Goal: Task Accomplishment & Management: Use online tool/utility

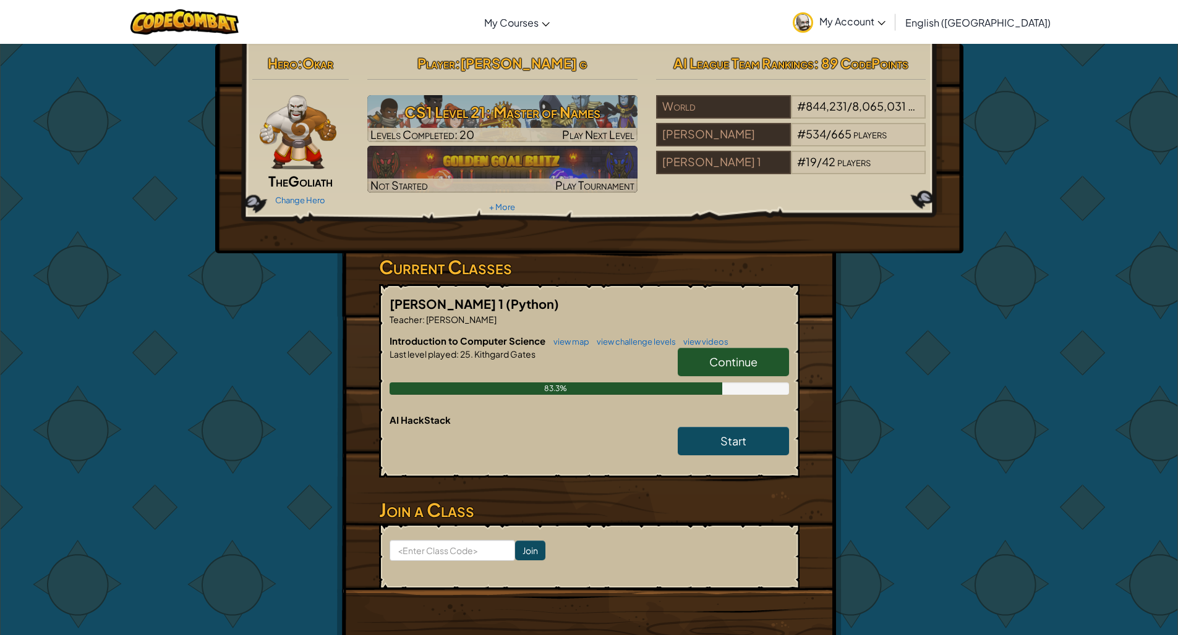
click at [757, 362] on span "Continue" at bounding box center [733, 362] width 48 height 14
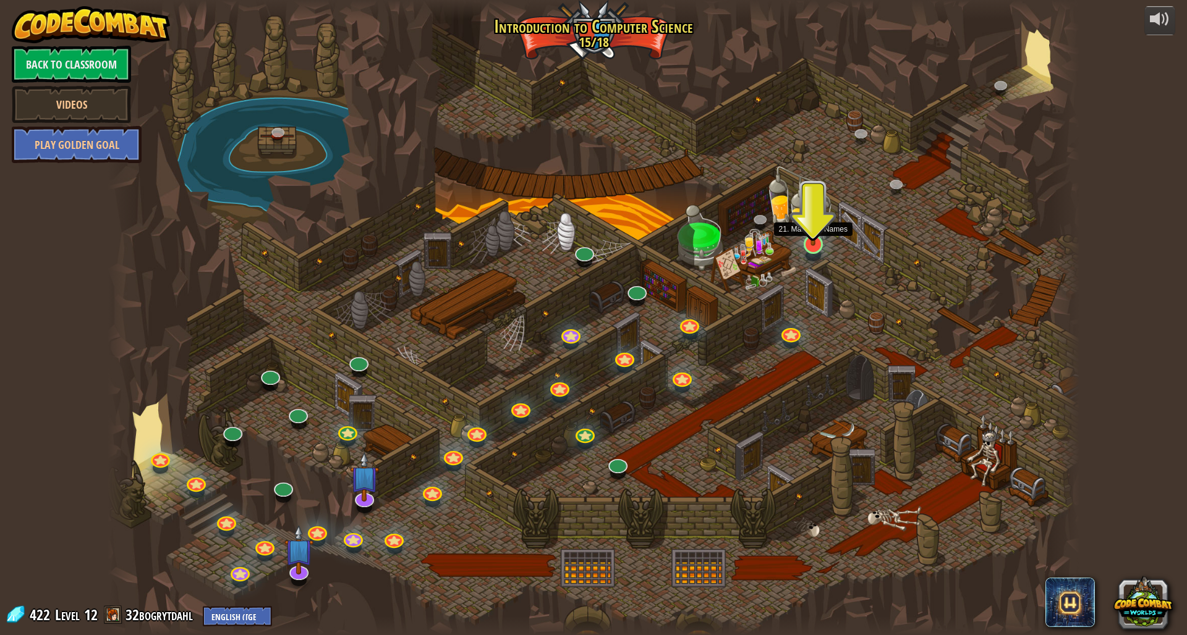
click at [810, 245] on img at bounding box center [813, 215] width 27 height 61
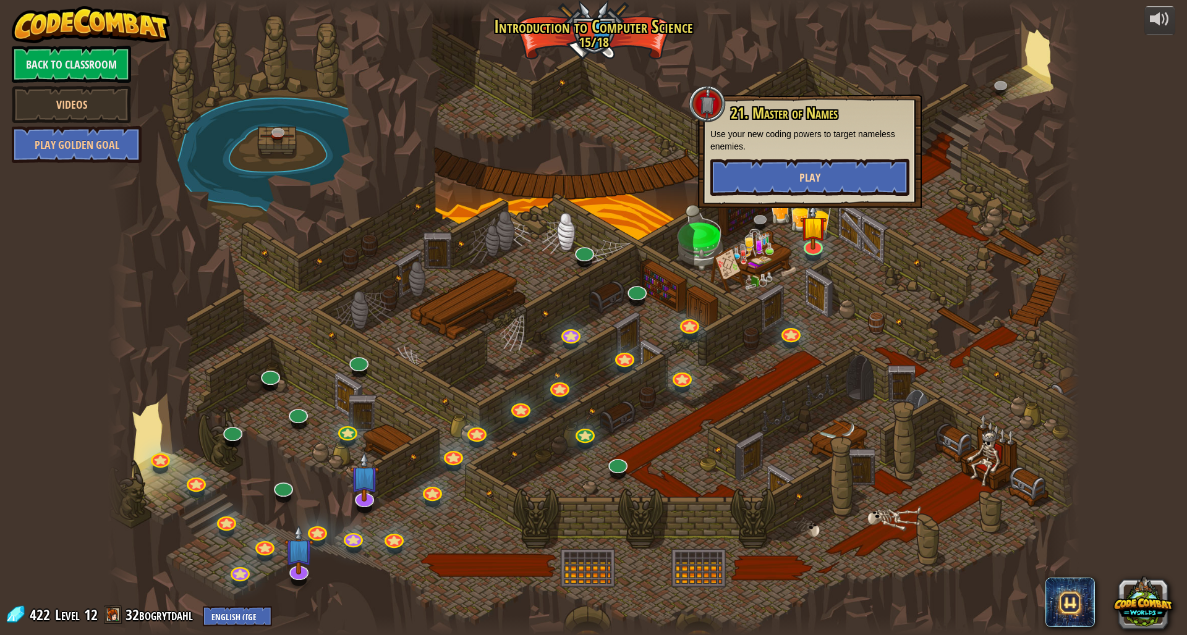
click at [779, 174] on button "Play" at bounding box center [809, 177] width 199 height 37
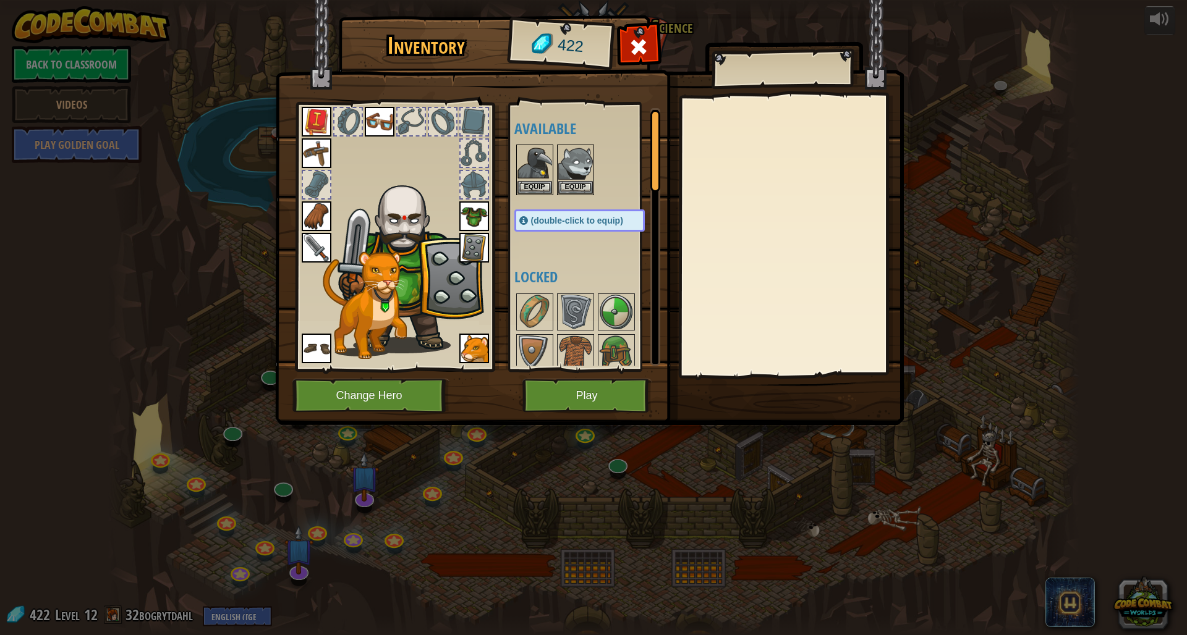
click at [617, 407] on button "Play" at bounding box center [586, 396] width 129 height 34
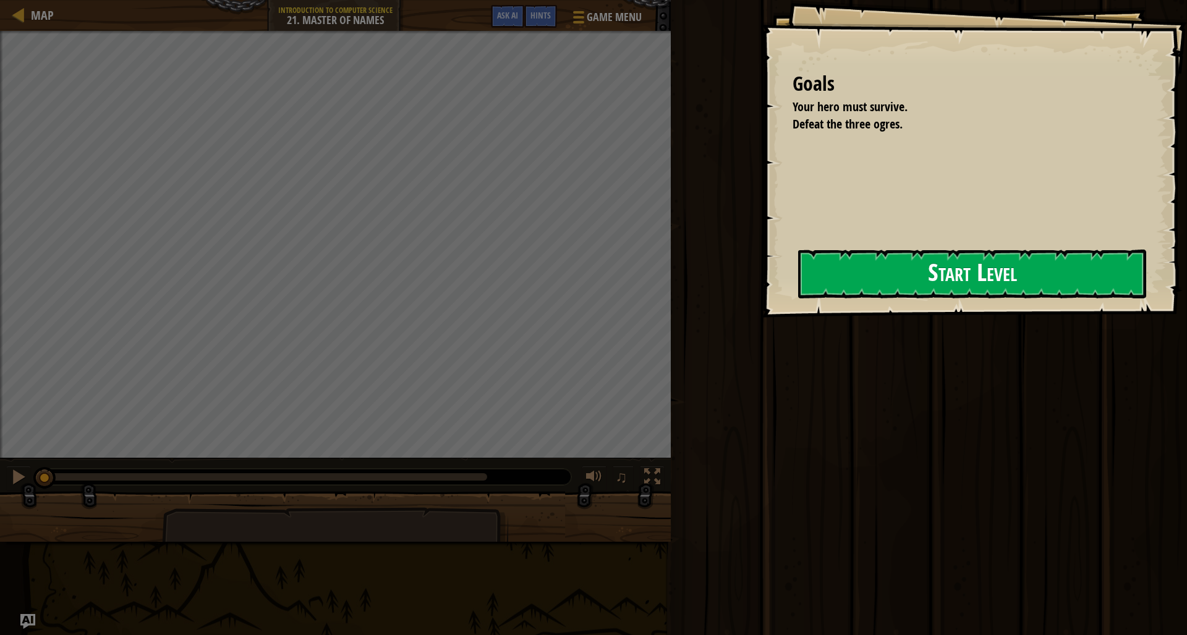
click at [929, 275] on button "Start Level" at bounding box center [972, 274] width 348 height 49
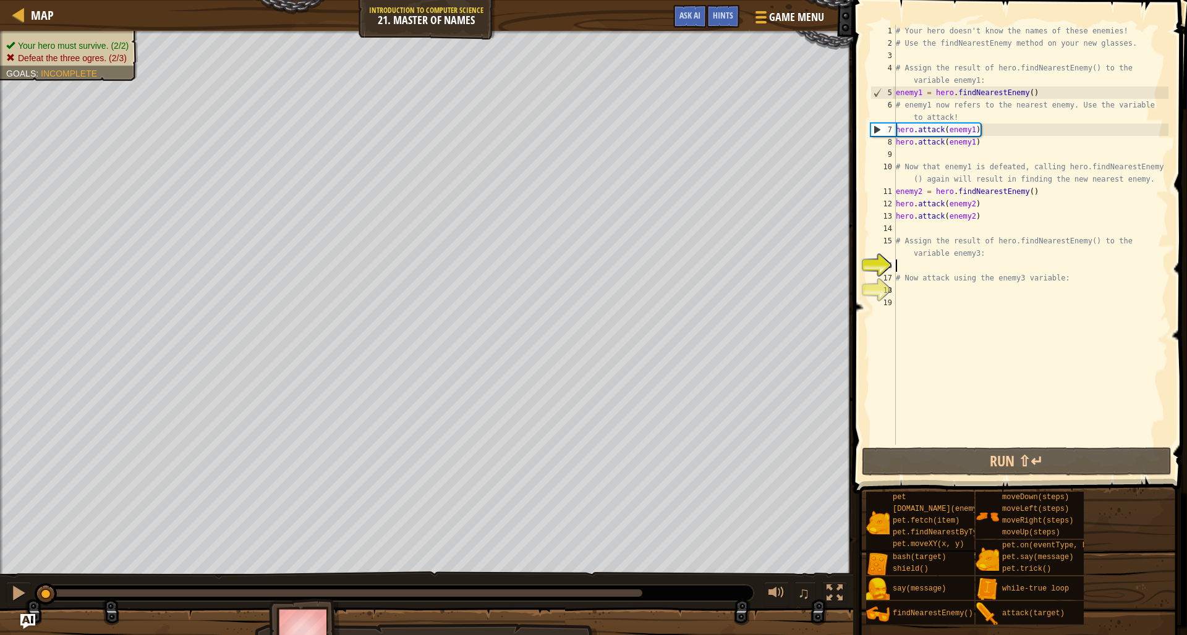
scroll to position [6, 0]
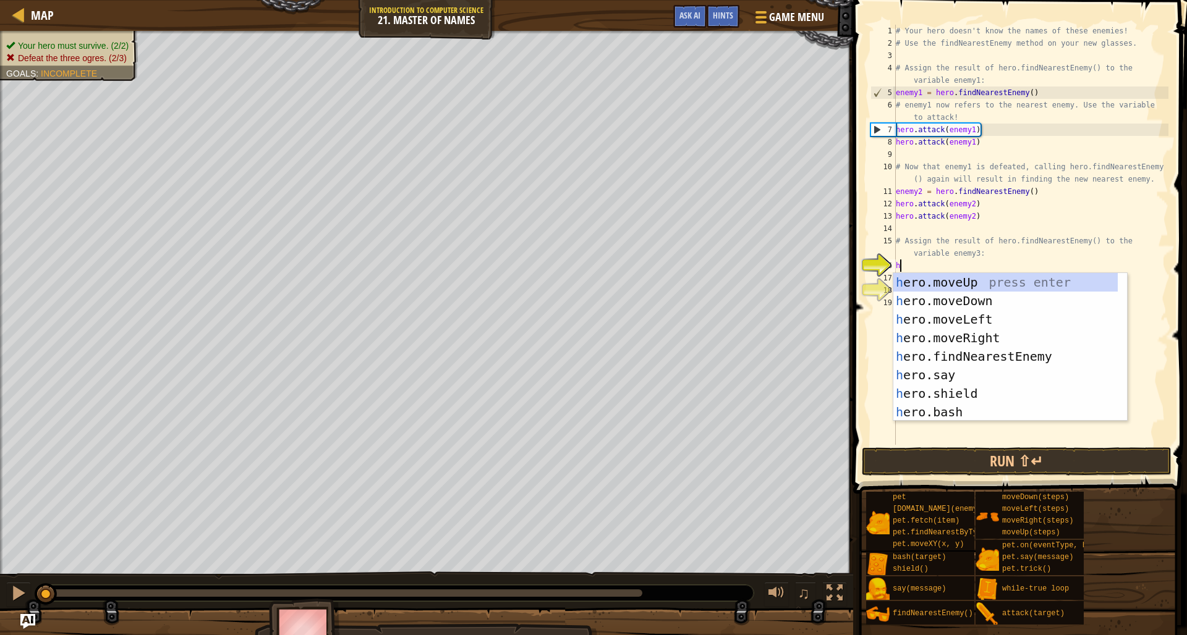
type textarea "her"
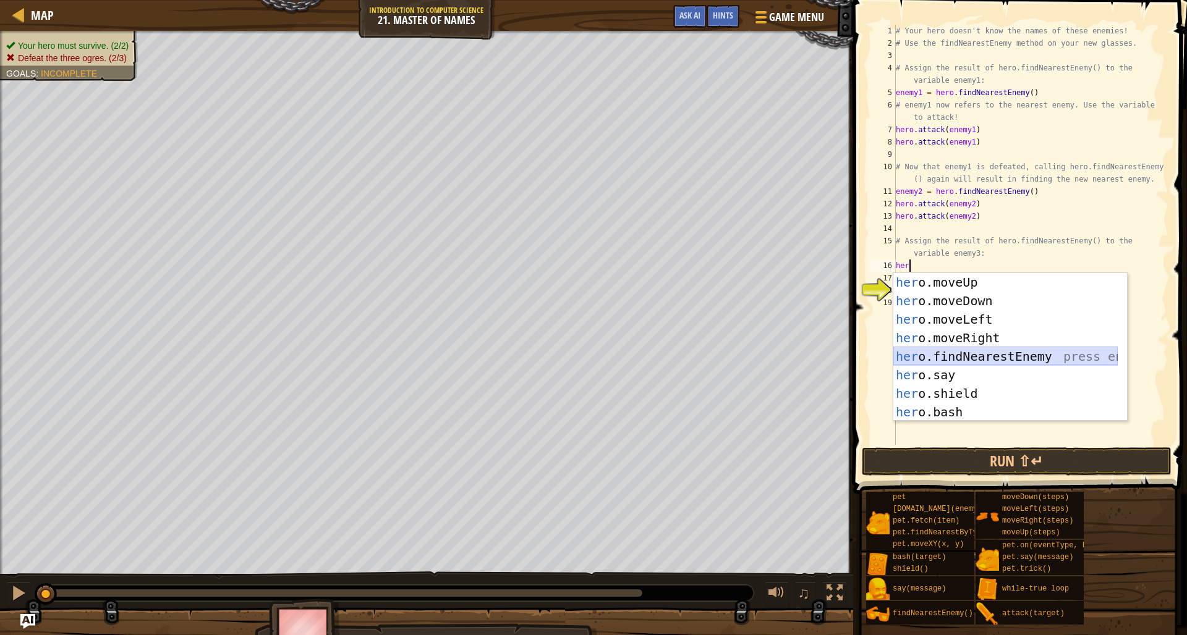
click at [946, 350] on div "her o.moveUp press enter her o.moveDown press enter her o.moveLeft press enter …" at bounding box center [1005, 365] width 224 height 185
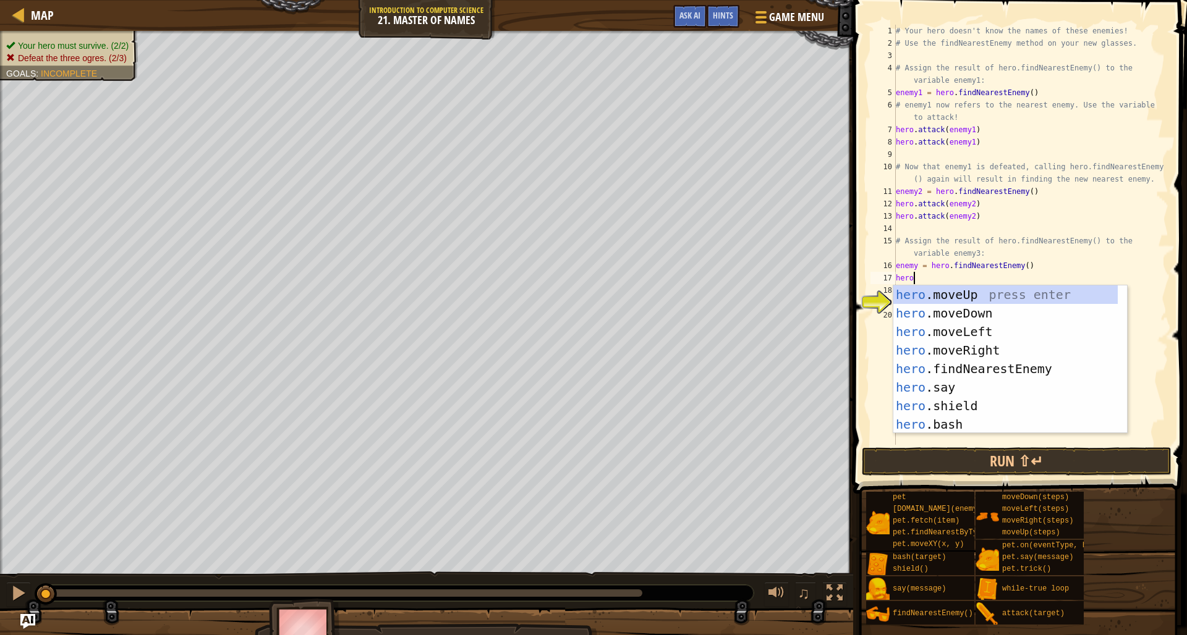
scroll to position [6, 1]
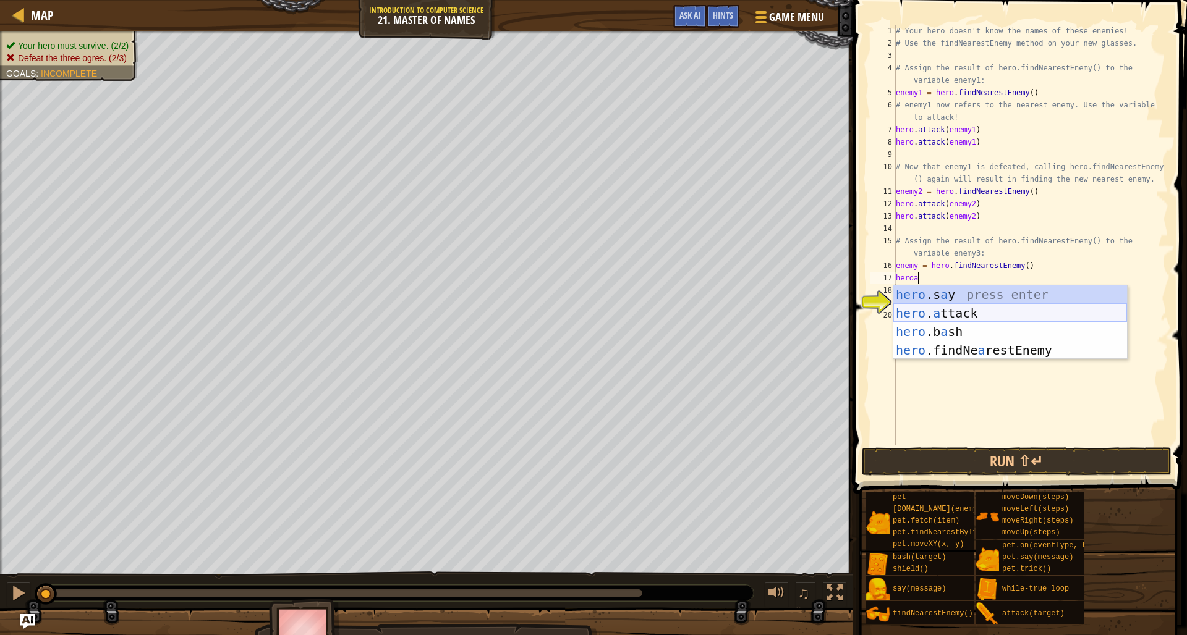
click at [956, 310] on div "hero .s a y press enter hero . a ttack press enter hero .b a sh press enter her…" at bounding box center [1010, 341] width 234 height 111
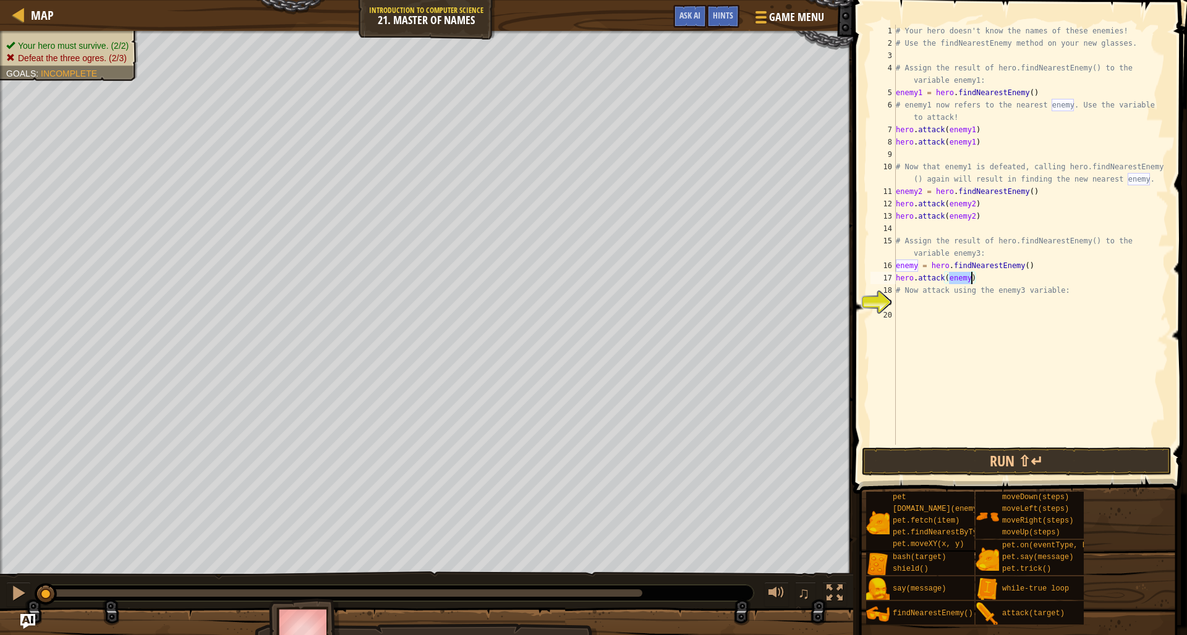
click at [971, 281] on div "# Your hero doesn't know the names of these enemies! # Use the findNearestEnemy…" at bounding box center [1030, 235] width 275 height 420
type textarea "hero.attack(enemy3)"
drag, startPoint x: 975, startPoint y: 278, endPoint x: 894, endPoint y: 280, distance: 81.0
click at [894, 280] on div "hero.attack(enemy3) 1 2 3 4 5 6 7 8 9 10 11 12 13 14 15 16 17 18 19 20 # Your h…" at bounding box center [1018, 235] width 300 height 420
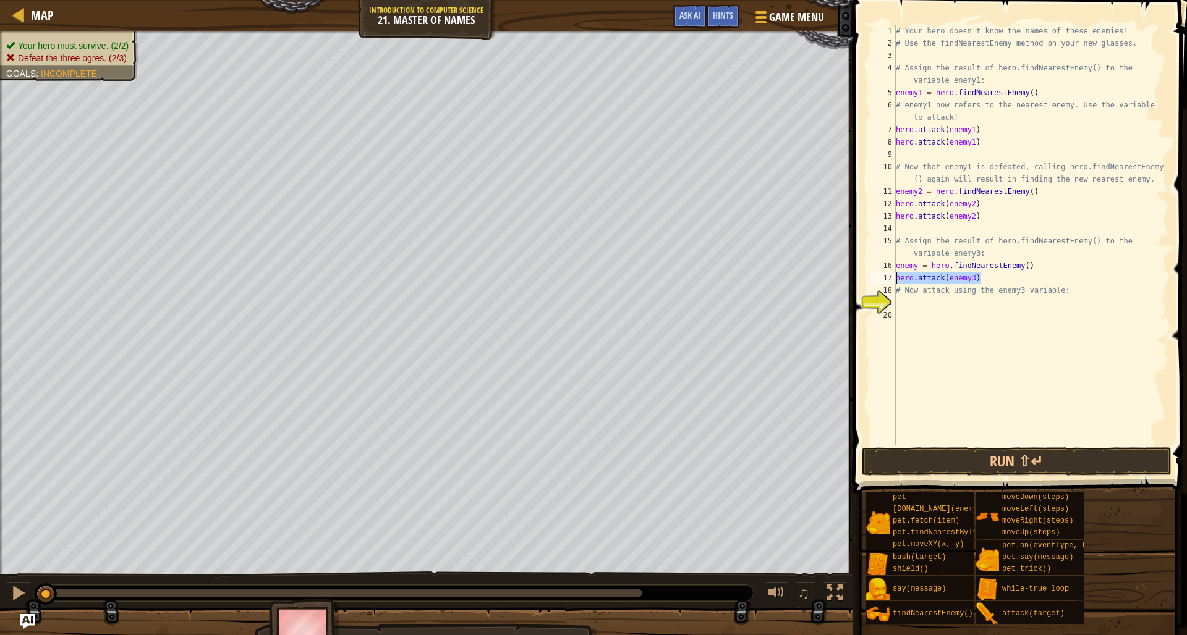
click at [891, 301] on div "19" at bounding box center [882, 303] width 25 height 12
paste textarea "hero.attack(enemy3)"
click at [912, 455] on button "Run ⇧↵" at bounding box center [1017, 462] width 310 height 28
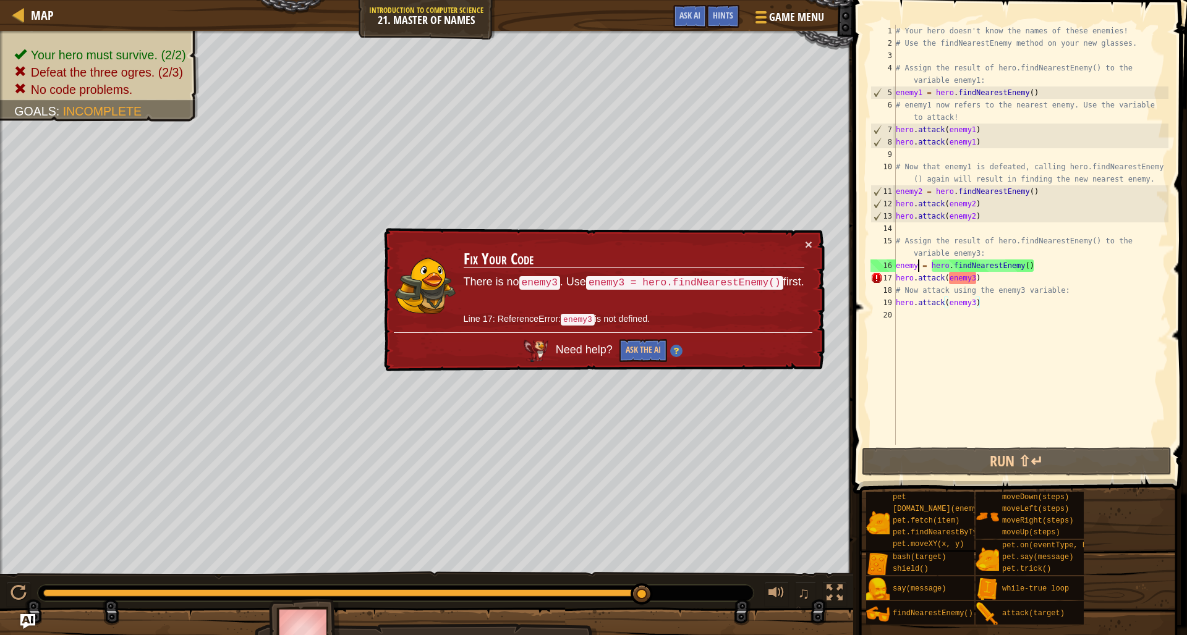
click at [919, 266] on div "# Your hero doesn't know the names of these enemies! # Use the findNearestEnemy…" at bounding box center [1030, 247] width 275 height 445
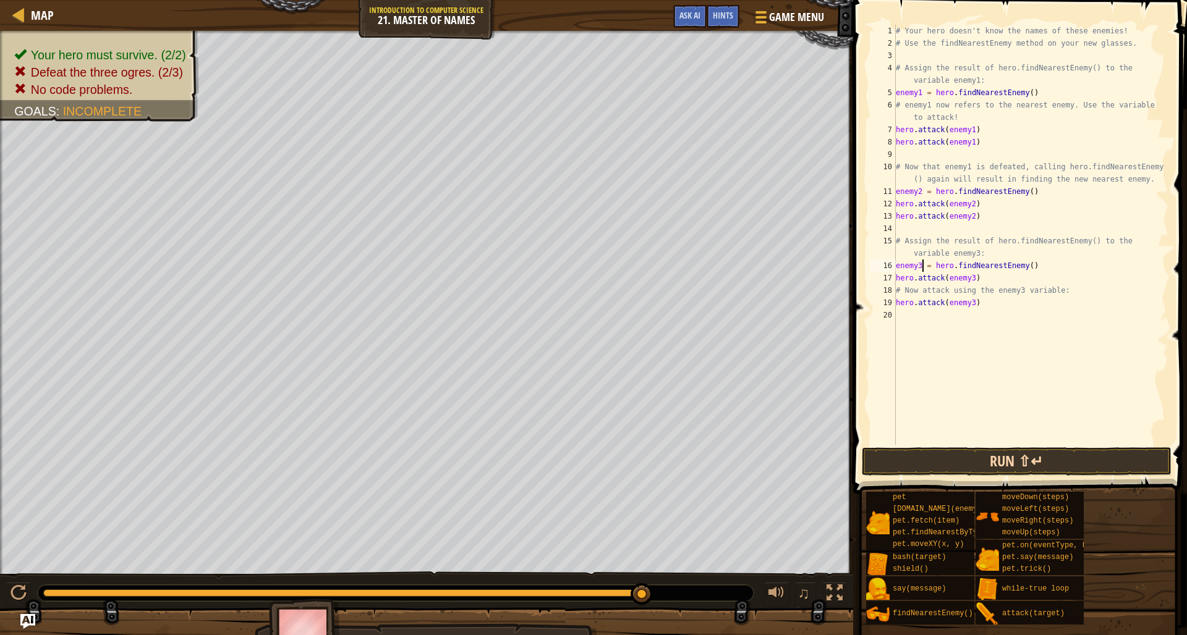
type textarea "enemy3 = hero.findNearestEnemy()"
click at [936, 455] on button "Run ⇧↵" at bounding box center [1017, 462] width 310 height 28
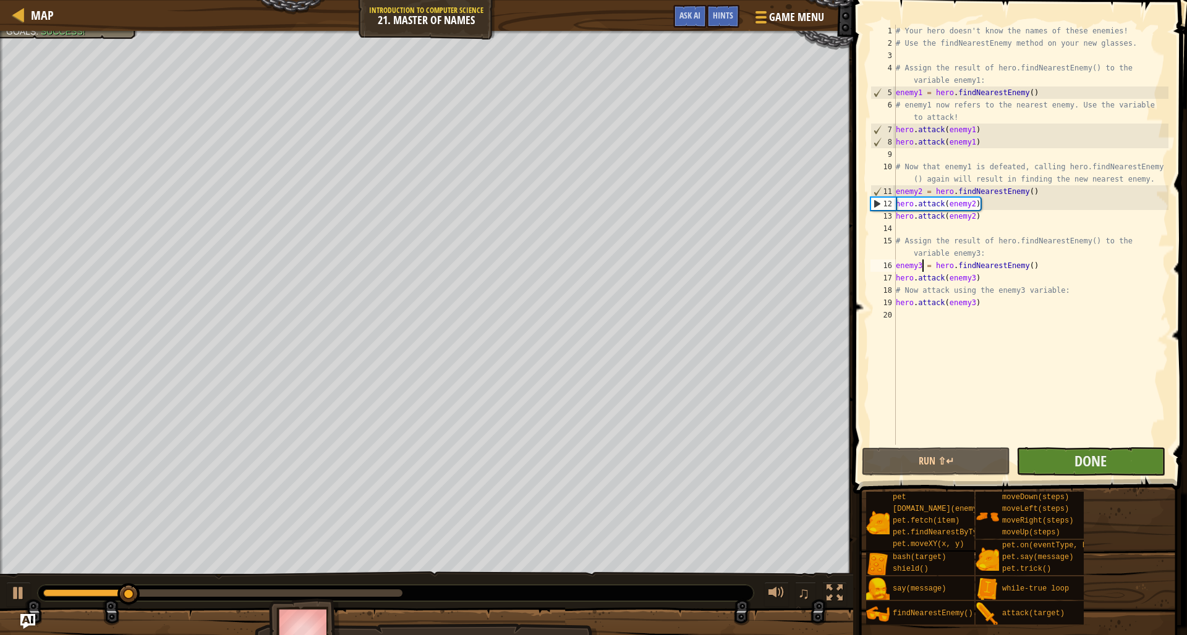
drag, startPoint x: 1053, startPoint y: 458, endPoint x: 1053, endPoint y: 467, distance: 9.3
click at [1053, 467] on button "Done" at bounding box center [1090, 462] width 148 height 28
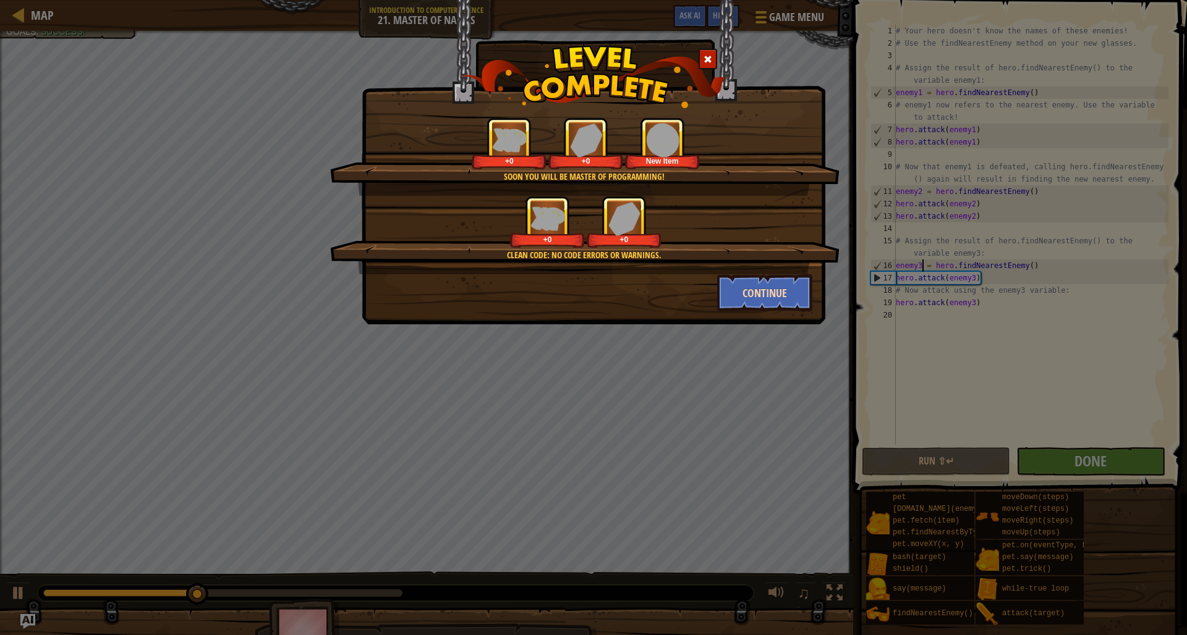
click at [773, 283] on button "Continue" at bounding box center [765, 292] width 96 height 37
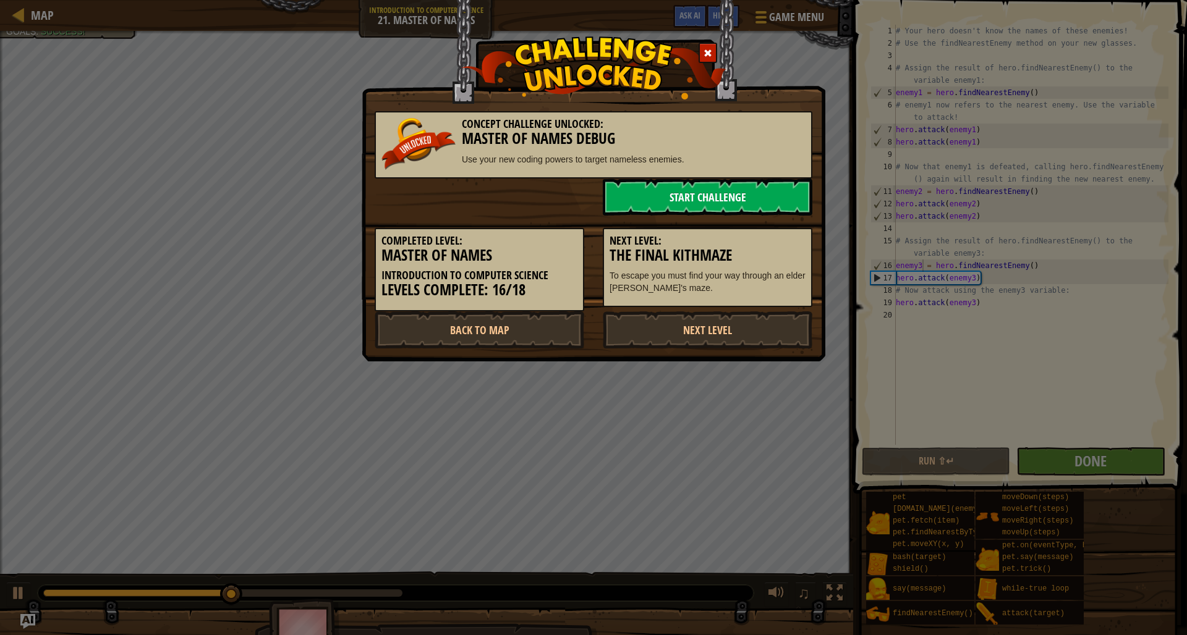
click at [720, 195] on link "Start Challenge" at bounding box center [708, 197] width 210 height 37
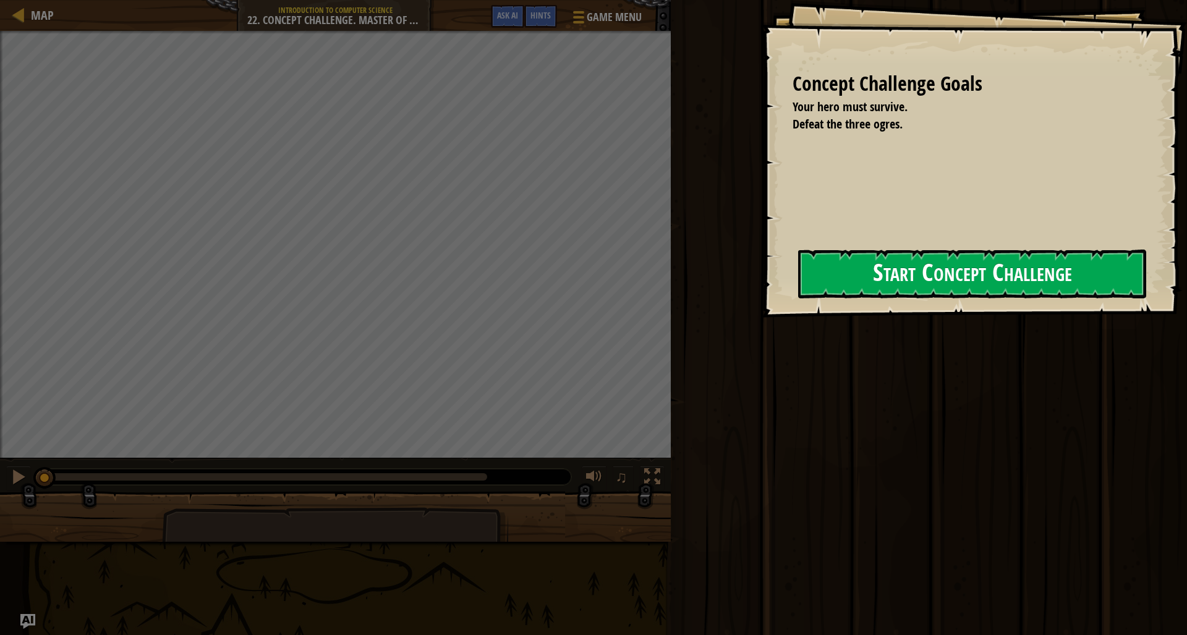
click at [805, 284] on button "Start Concept Challenge" at bounding box center [972, 274] width 348 height 49
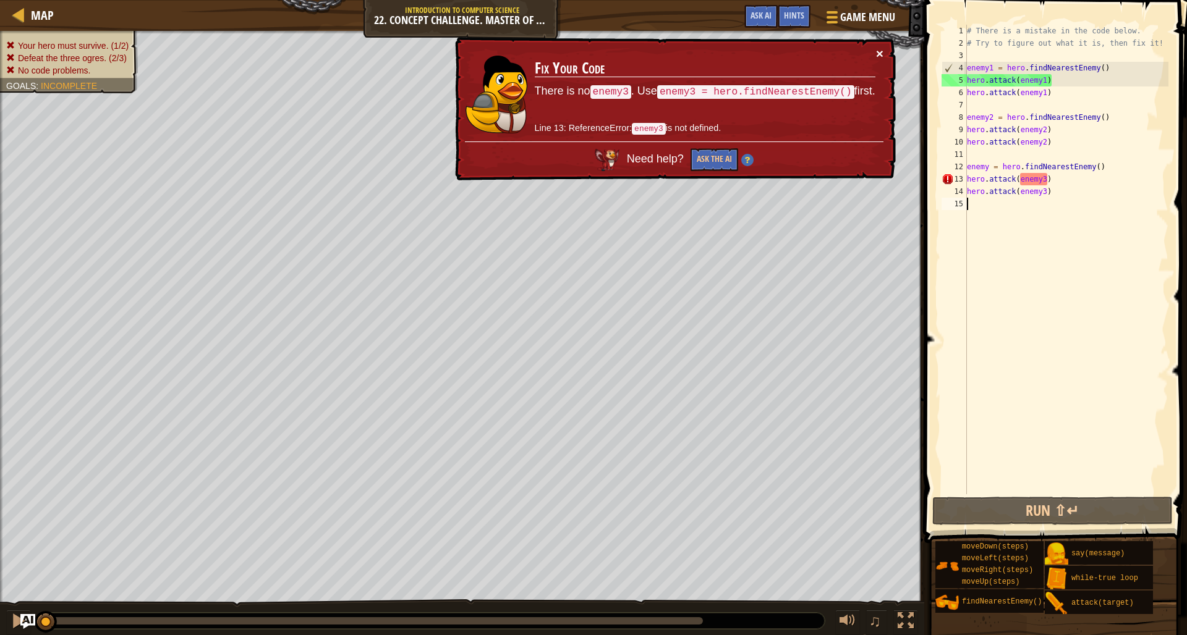
click at [879, 50] on button "×" at bounding box center [879, 53] width 7 height 13
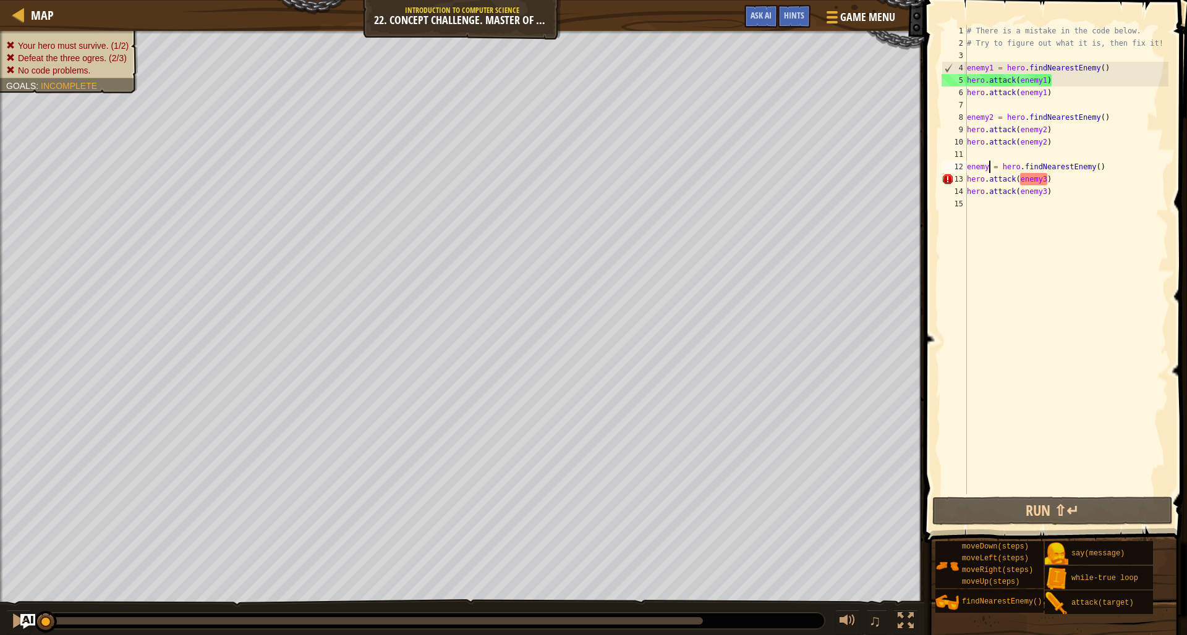
click at [988, 164] on div "# There is a mistake in the code below. # Try to figure out what it is, then fi…" at bounding box center [1066, 272] width 204 height 494
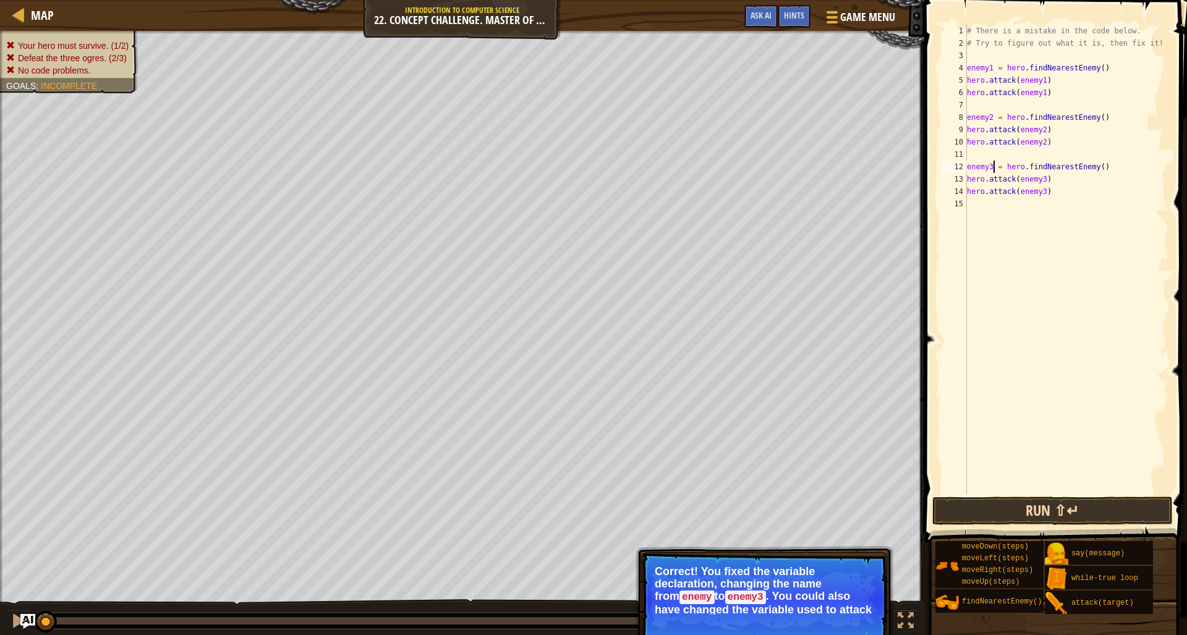
type textarea "enemy3 = hero.findNearestEnemy()"
click at [995, 514] on button "Run ⇧↵" at bounding box center [1052, 511] width 240 height 28
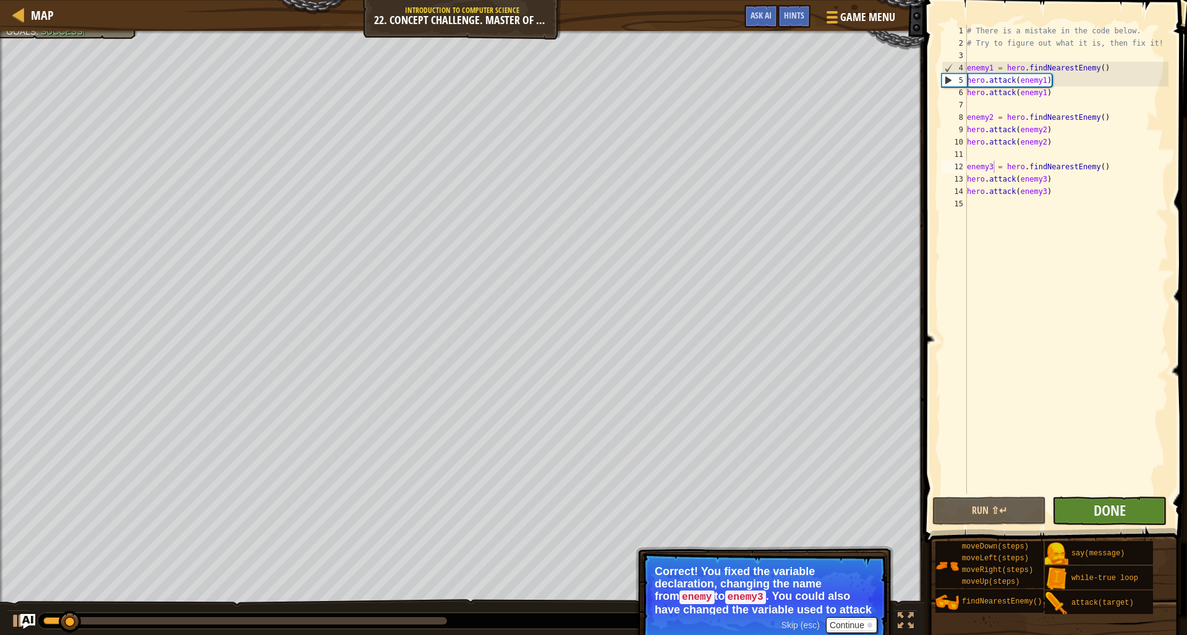
click at [1068, 513] on button "Done" at bounding box center [1109, 511] width 114 height 28
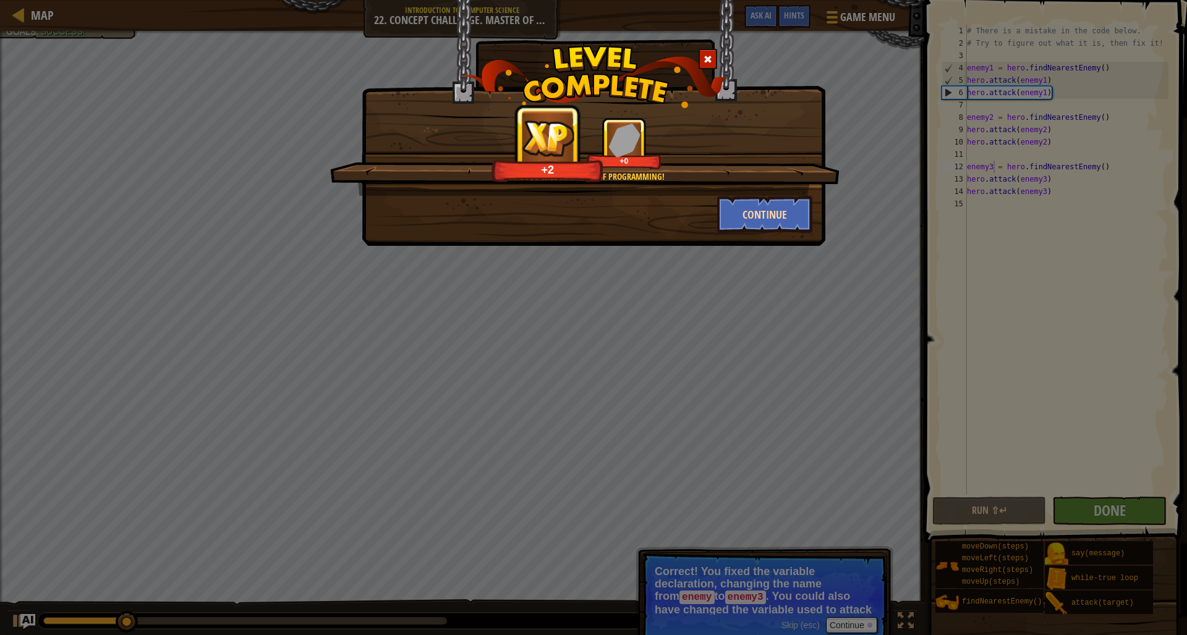
click at [757, 219] on button "Continue" at bounding box center [765, 214] width 96 height 37
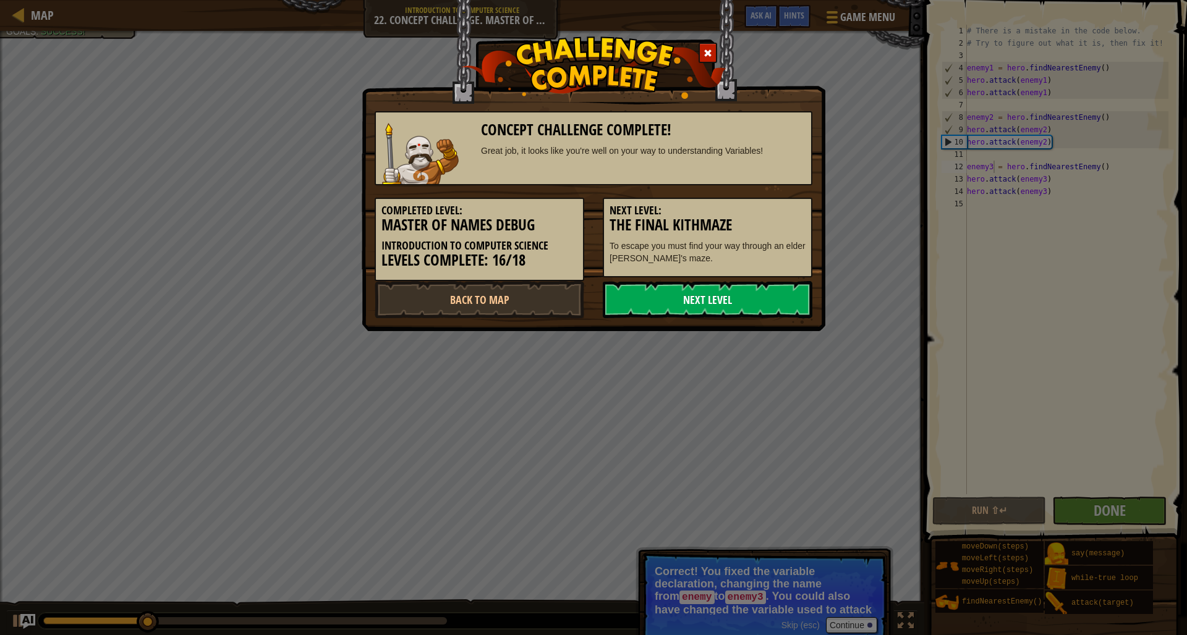
click at [763, 298] on link "Next Level" at bounding box center [708, 299] width 210 height 37
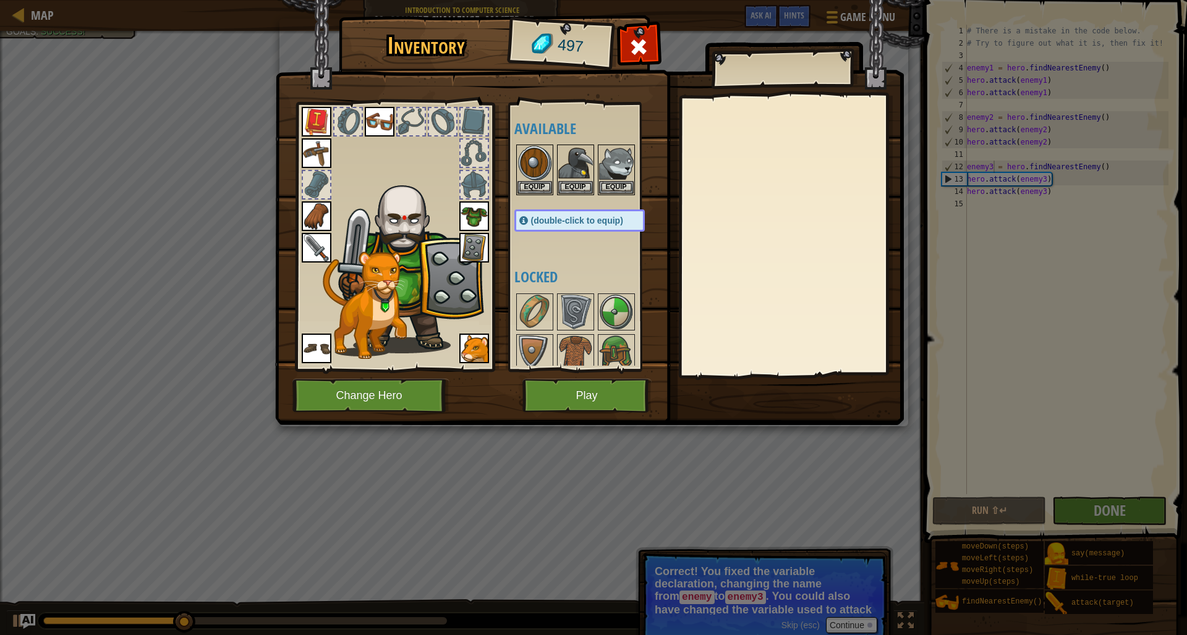
click at [611, 399] on button "Play" at bounding box center [586, 396] width 129 height 34
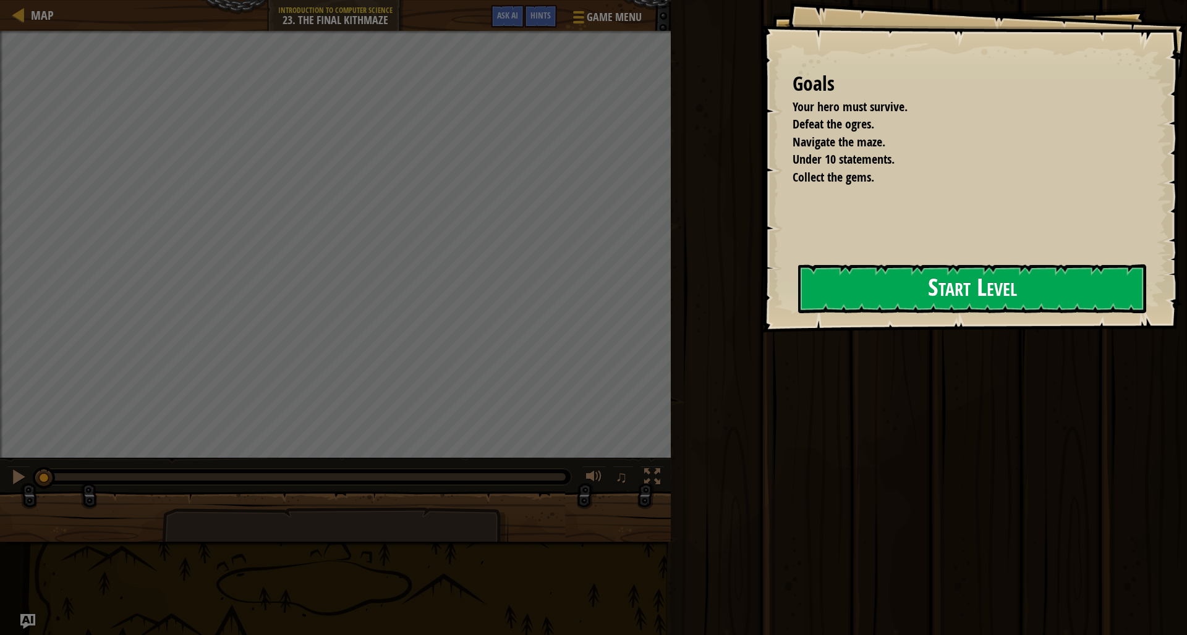
click at [762, 309] on div "Goals Your hero must survive. Defeat the ogres. Navigate the maze. Under 10 sta…" at bounding box center [974, 166] width 425 height 333
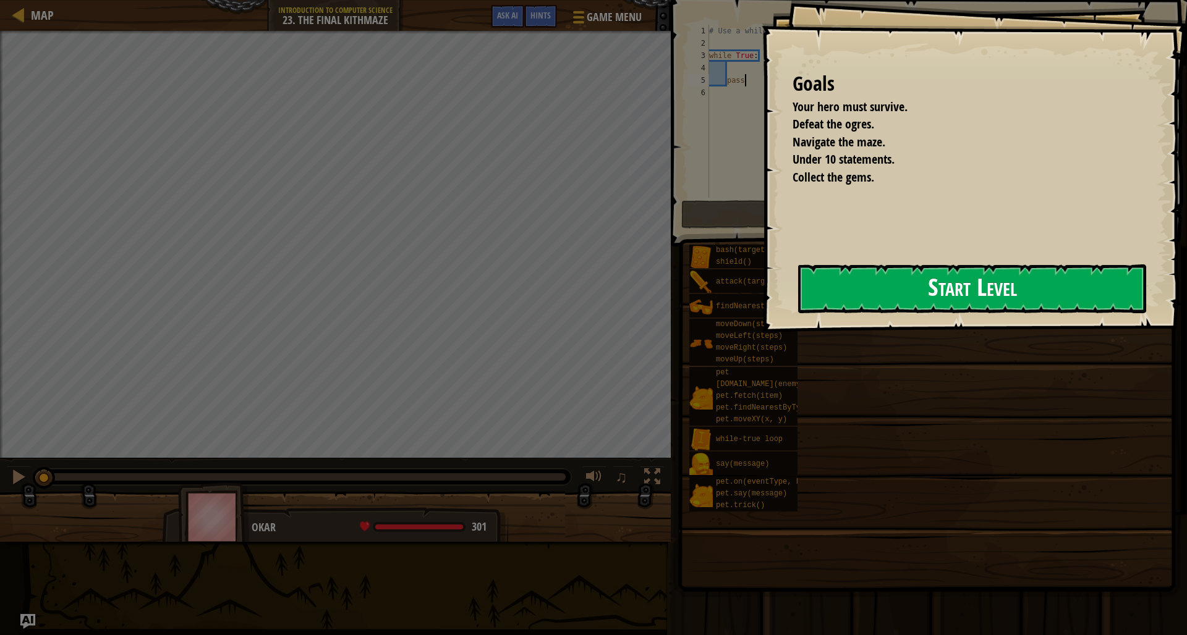
click at [851, 312] on button "Start Level" at bounding box center [972, 289] width 348 height 49
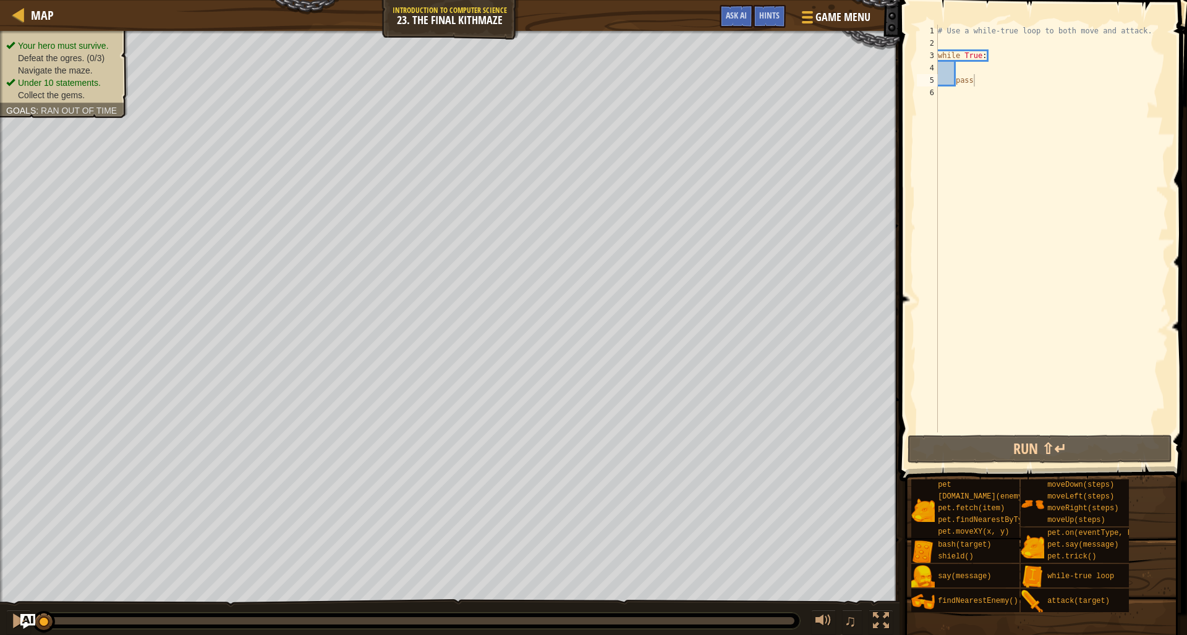
click at [962, 62] on div "# Use a while-true loop to both move and attack. while True : pass" at bounding box center [1051, 241] width 233 height 433
type textarea "while True:"
click at [960, 63] on div "# Use a while-true loop to both move and attack. while True : pass" at bounding box center [1051, 241] width 233 height 433
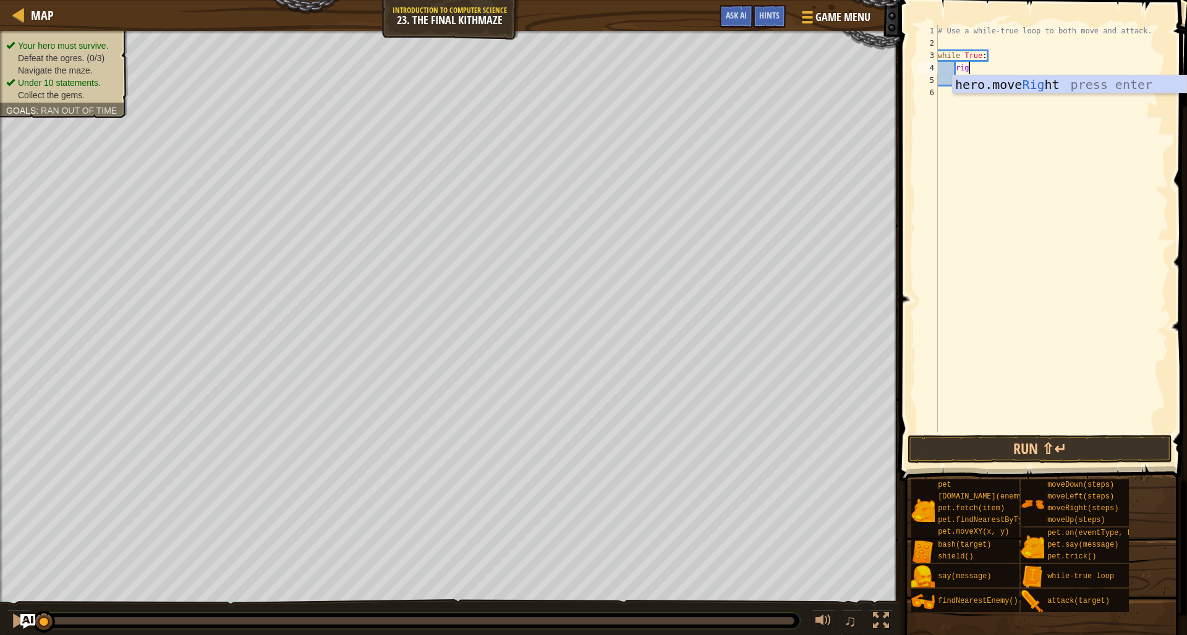
type textarea "righ"
click at [992, 91] on div "hero.move Righ t press enter" at bounding box center [1070, 103] width 234 height 56
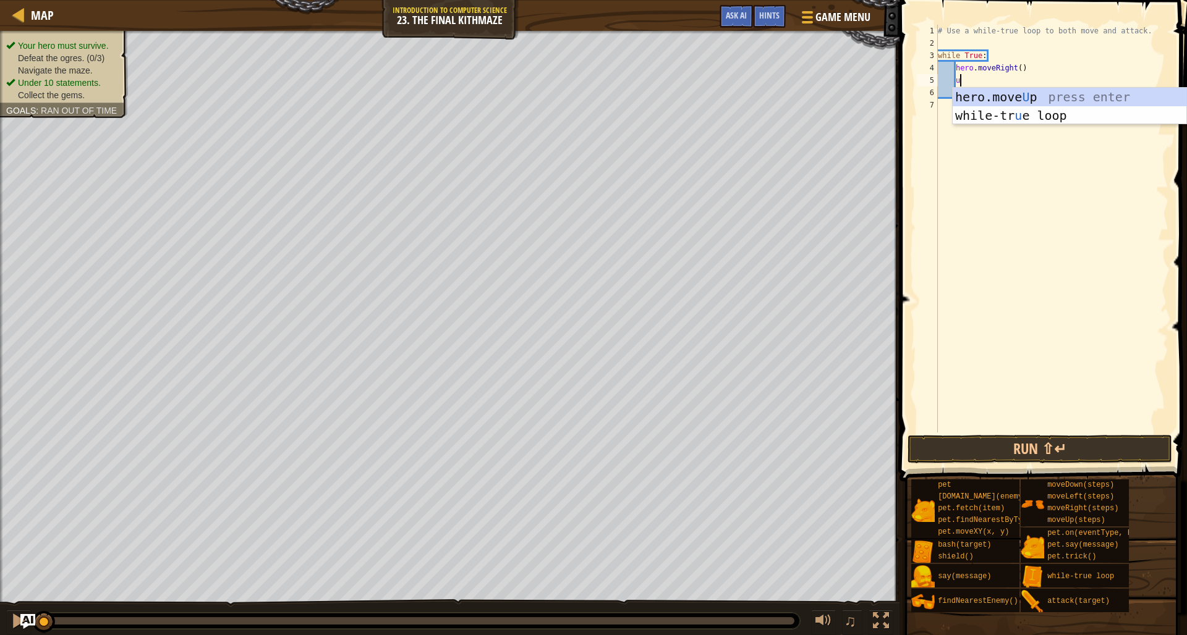
type textarea "up"
click at [1042, 95] on div "hero.move Up press enter while-tr u e loo p press enter" at bounding box center [1070, 125] width 234 height 74
type textarea "down"
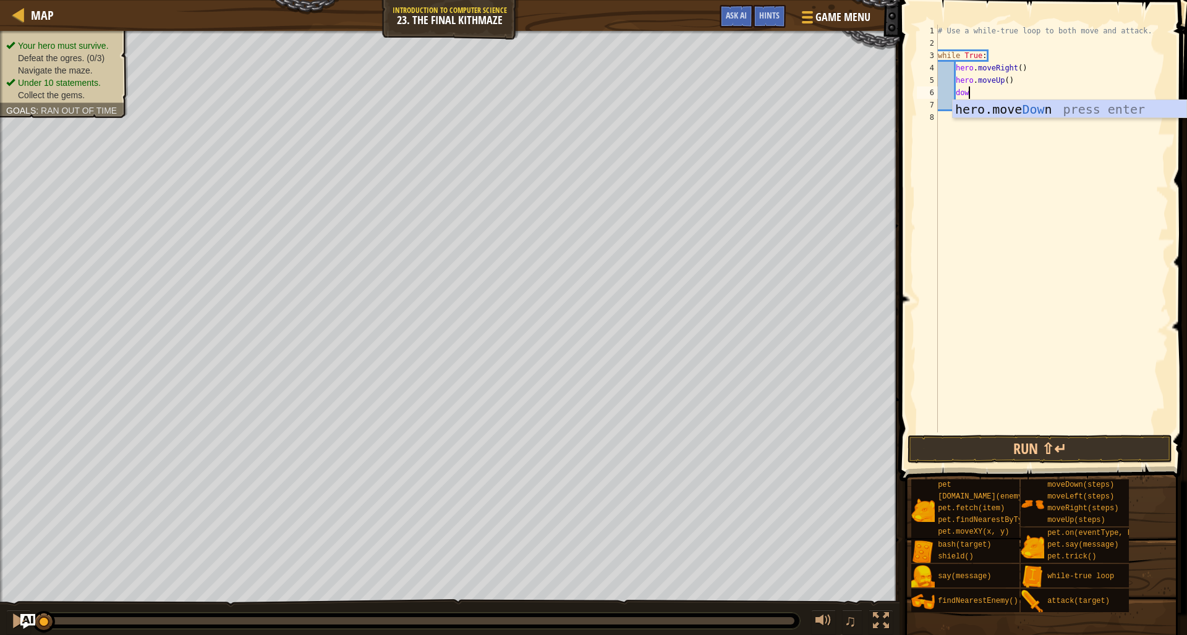
scroll to position [6, 2]
click at [965, 108] on div "hero.move Down press enter" at bounding box center [1070, 128] width 234 height 56
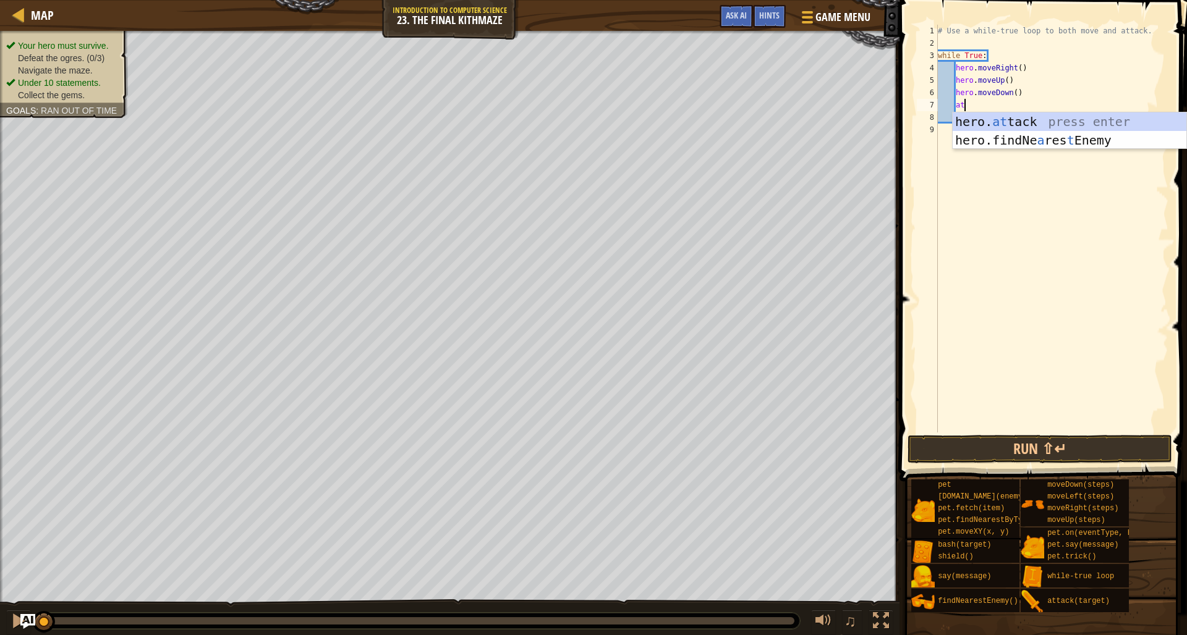
scroll to position [6, 2]
click at [1110, 127] on div "hero. at t a ck press enter" at bounding box center [1070, 140] width 234 height 56
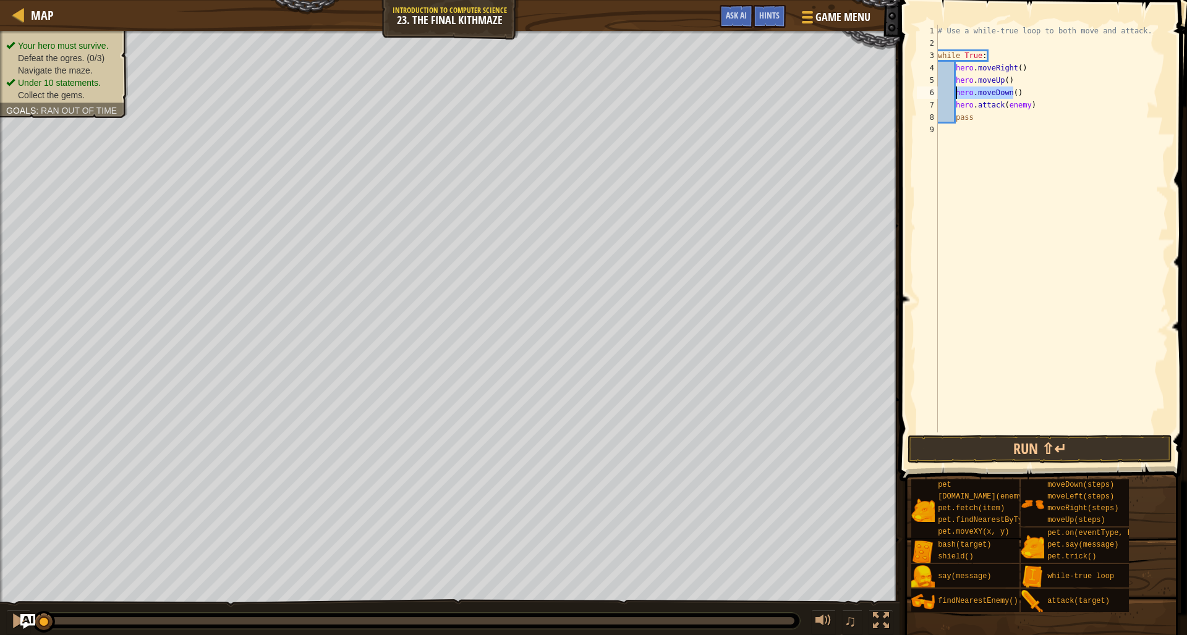
drag, startPoint x: 1014, startPoint y: 91, endPoint x: 957, endPoint y: 87, distance: 57.0
click at [957, 87] on div "# Use a while-true loop to both move and attack. while True : hero . moveRight …" at bounding box center [1051, 241] width 233 height 433
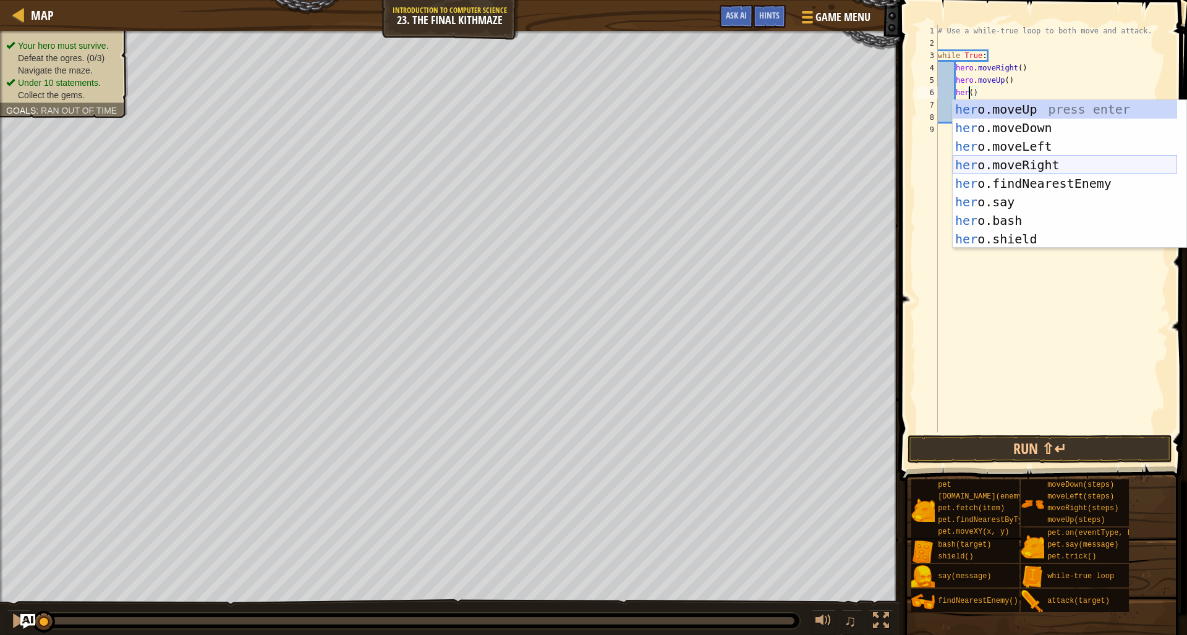
click at [1064, 159] on div "her o.moveUp press enter her o.moveDown press enter her o.moveLeft press enter …" at bounding box center [1065, 192] width 224 height 185
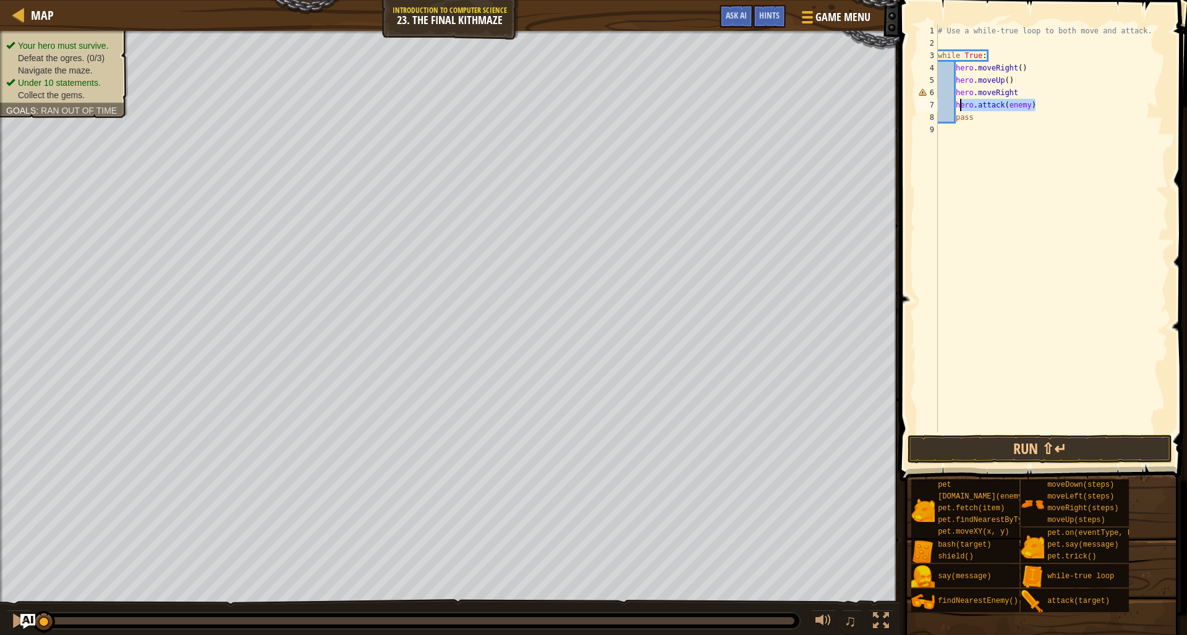
drag, startPoint x: 1045, startPoint y: 109, endPoint x: 957, endPoint y: 103, distance: 87.3
click at [957, 103] on div "# Use a while-true loop to both move and attack. while True : hero . moveRight …" at bounding box center [1051, 241] width 233 height 433
type textarea "hero.attack(enemy)"
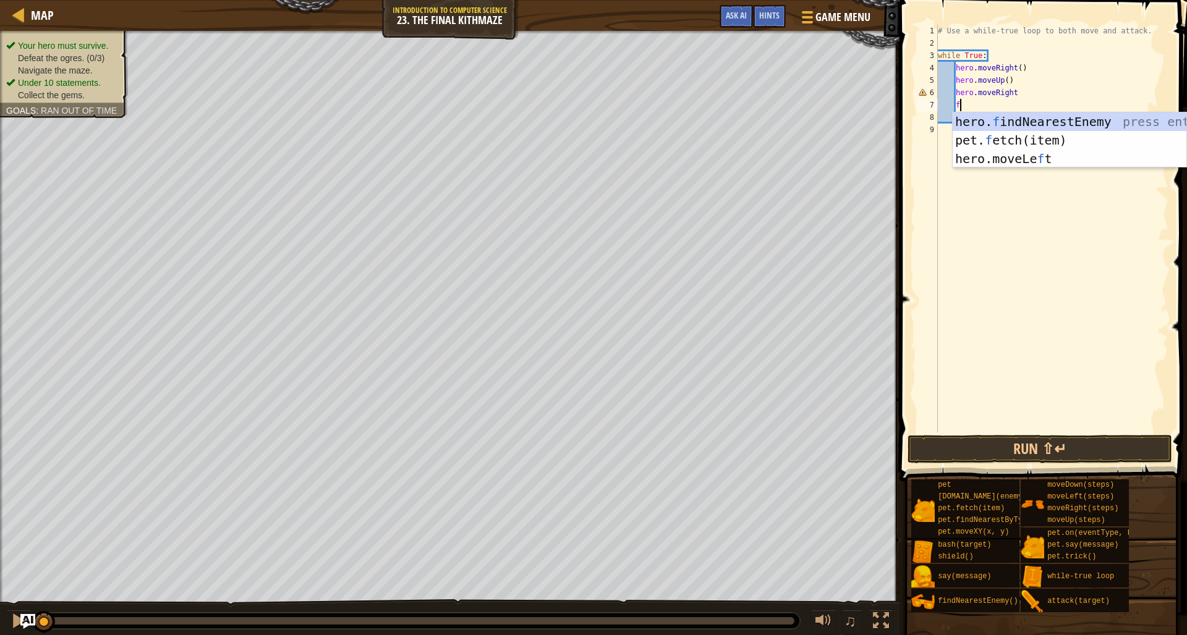
scroll to position [6, 2]
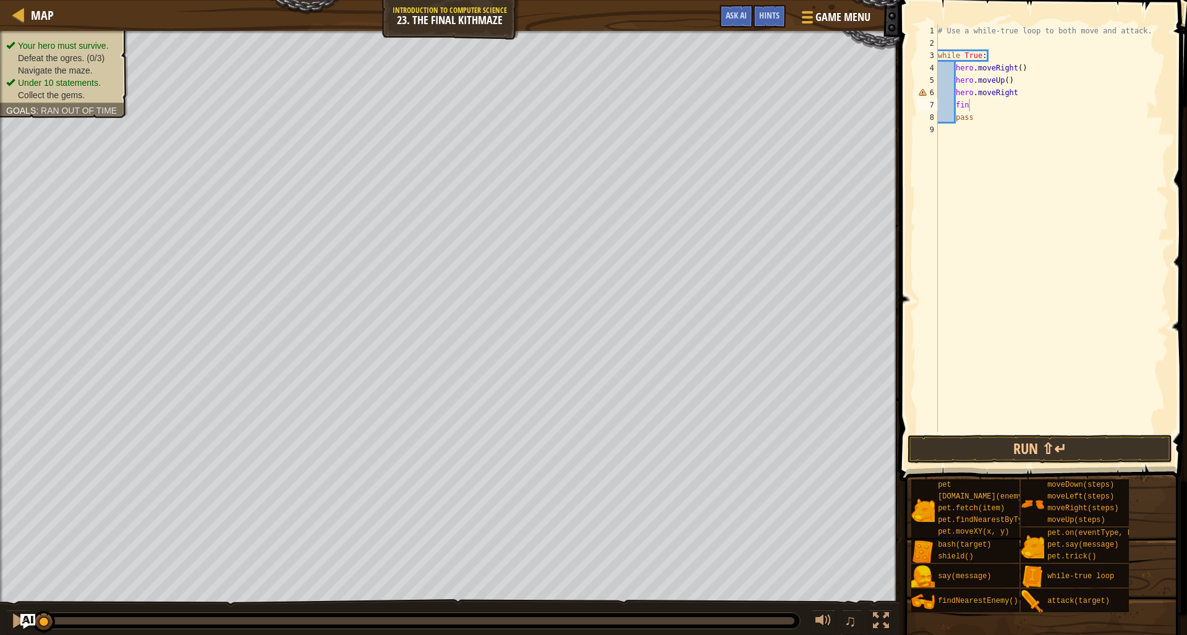
click at [1045, 0] on body "Map Introduction to Computer Science 23. The Final Kithmaze Game Menu Done Hint…" at bounding box center [593, 0] width 1187 height 0
click at [1001, 109] on div "# Use a while-true loop to both move and attack. while True : hero . moveRight …" at bounding box center [1051, 241] width 233 height 433
type textarea "find"
click at [1037, 127] on div "hero. find NearestEnemy press enter" at bounding box center [1070, 140] width 234 height 56
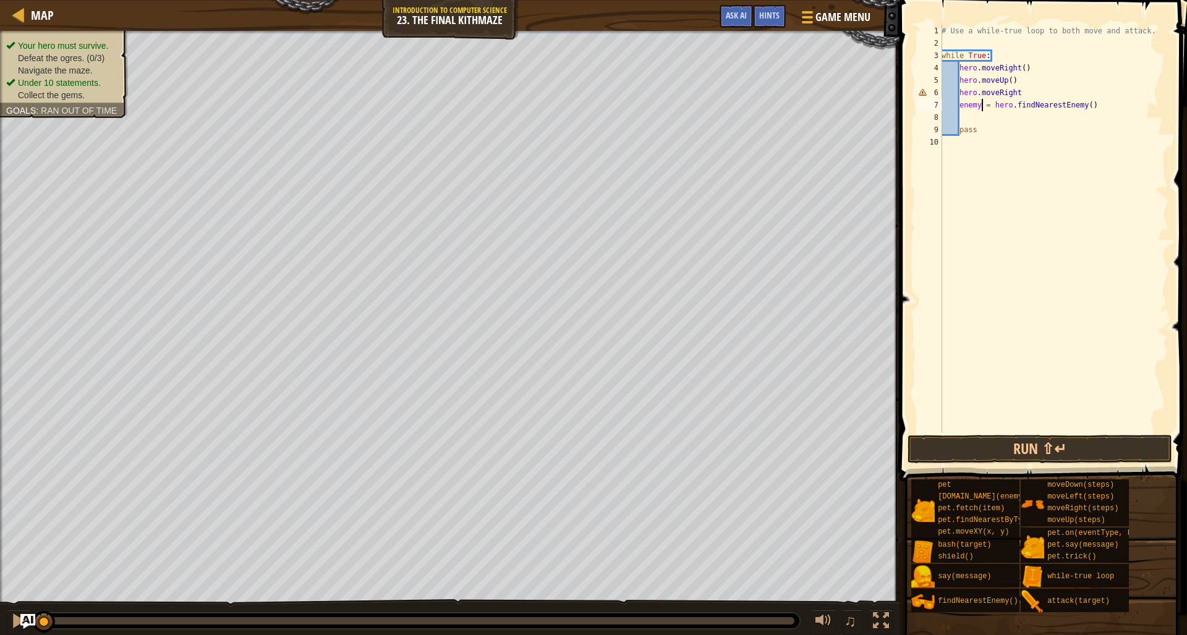
click at [983, 105] on div "# Use a while-true loop to both move and attack. while True : hero . moveRight …" at bounding box center [1053, 241] width 229 height 433
type textarea "enemy1 = hero.findNearestEnemy()"
click at [1009, 119] on div "# Use a while-true loop to both move and attack. while True : hero . moveRight …" at bounding box center [1053, 241] width 229 height 433
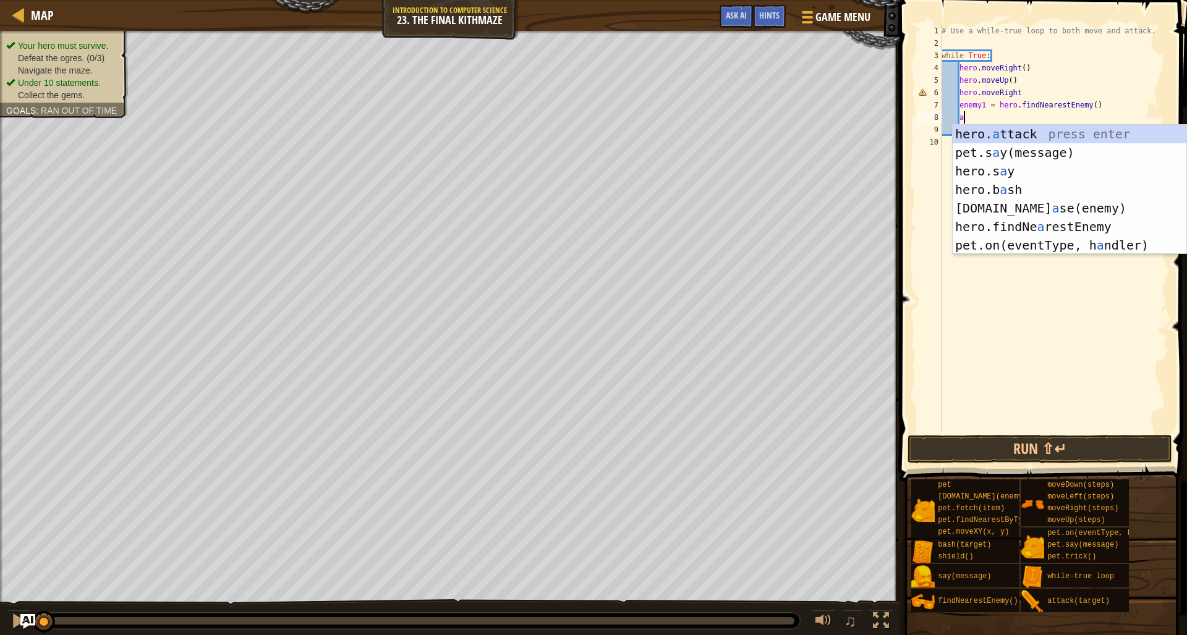
scroll to position [6, 2]
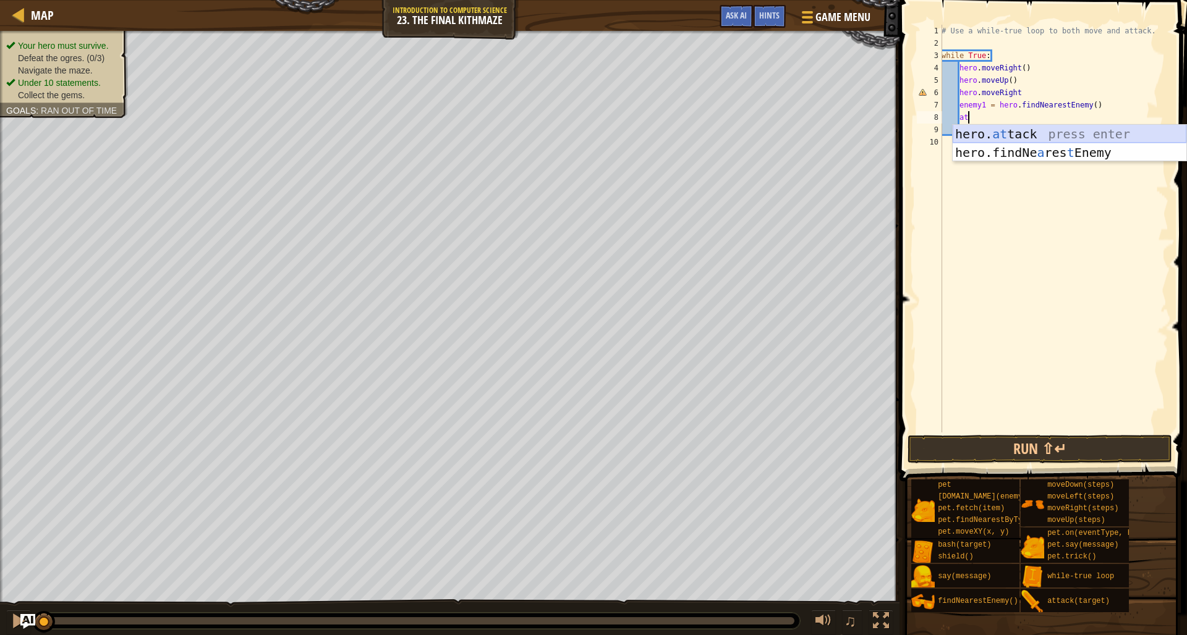
drag, startPoint x: 1105, startPoint y: 139, endPoint x: 1090, endPoint y: 143, distance: 15.3
click at [1099, 138] on div "hero. at tack press enter hero.findNe a res t Enemy press enter" at bounding box center [1070, 162] width 234 height 74
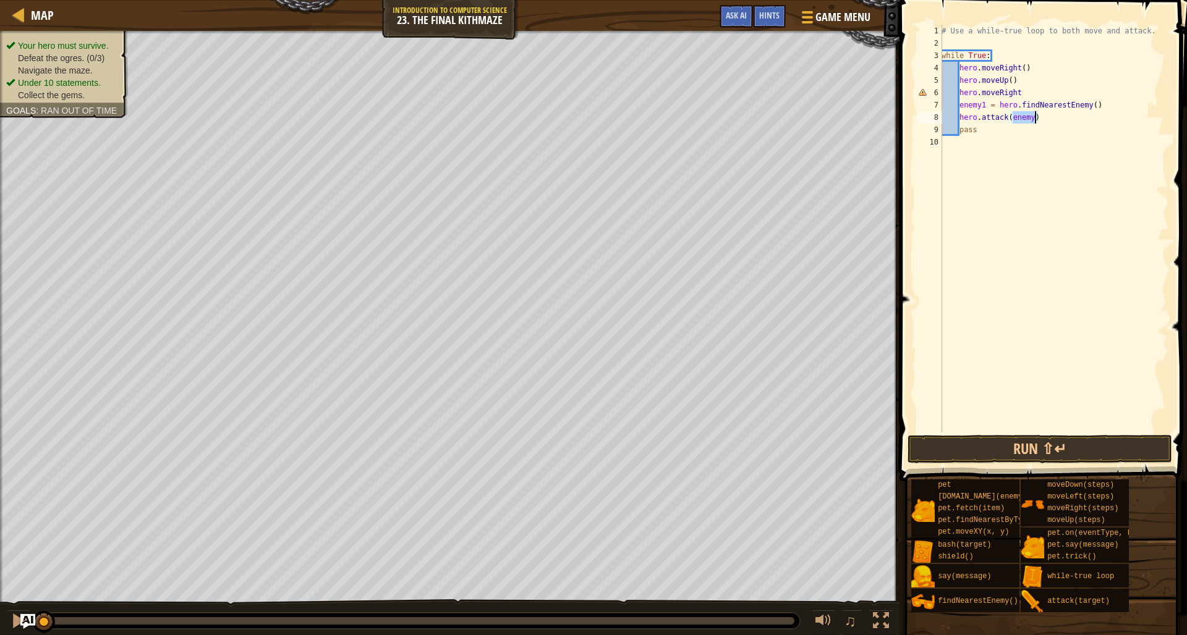
click at [1035, 118] on div "# Use a while-true loop to both move and attack. while True : hero . moveRight …" at bounding box center [1053, 241] width 229 height 433
click at [1074, 132] on div "# Use a while-true loop to both move and attack. while True : hero . moveRight …" at bounding box center [1053, 241] width 229 height 433
click at [1055, 138] on div "hero.move Down press enter" at bounding box center [1070, 165] width 234 height 56
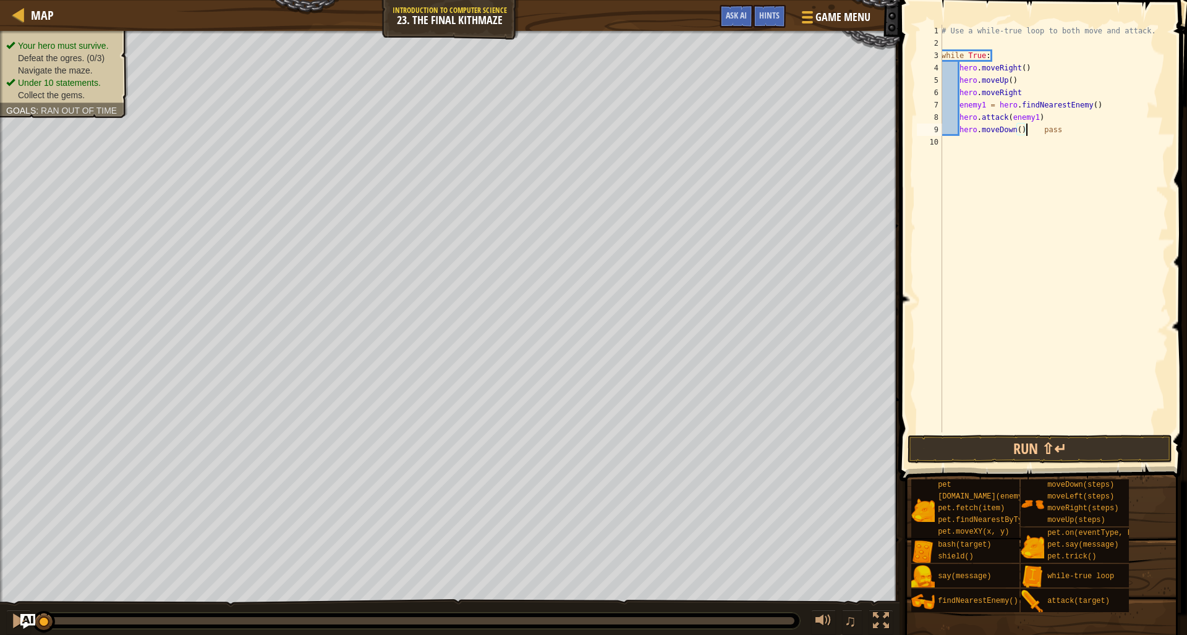
click at [1097, 126] on div "# Use a while-true loop to both move and attack. while True : hero . moveRight …" at bounding box center [1053, 241] width 229 height 433
click at [1080, 435] on div "hero.moveDown() 1 2 3 4 5 6 7 8 9 10 # Use a while-true loop to both move and a…" at bounding box center [1041, 265] width 291 height 518
click at [1076, 439] on button "Run ⇧↵" at bounding box center [1039, 449] width 265 height 28
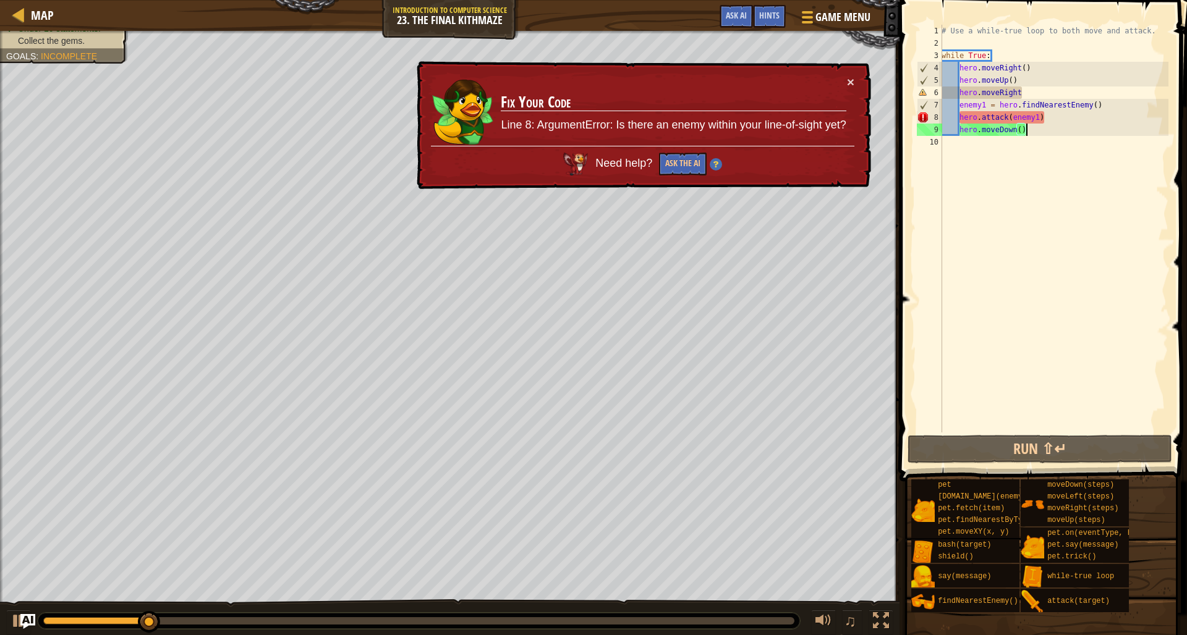
click at [1026, 96] on div "# Use a while-true loop to both move and attack. while True : hero . moveRight …" at bounding box center [1053, 241] width 229 height 433
drag, startPoint x: 1042, startPoint y: 96, endPoint x: 956, endPoint y: 94, distance: 85.9
click at [956, 94] on div "# Use a while-true loop to both move and attack. while True : hero . moveRight …" at bounding box center [1053, 241] width 229 height 433
drag, startPoint x: 1034, startPoint y: 96, endPoint x: 959, endPoint y: 98, distance: 75.4
click at [959, 98] on div "# Use a while-true loop to both move and attack. while True : hero . moveRight …" at bounding box center [1053, 241] width 229 height 433
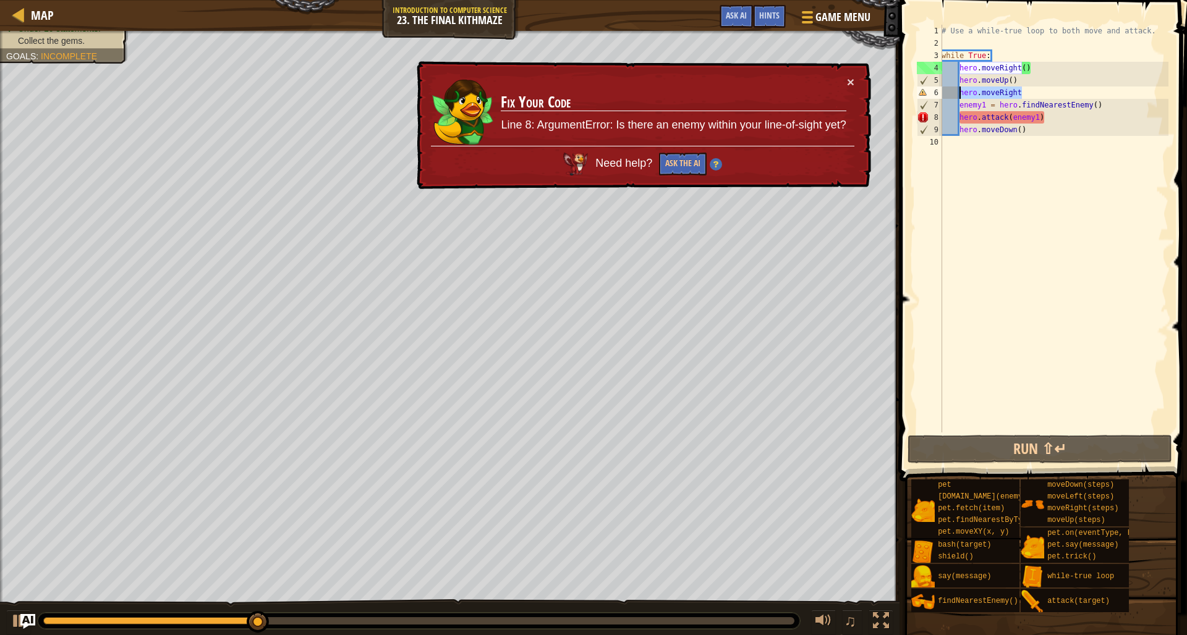
click at [1036, 90] on div "# Use a while-true loop to both move and attack. while True : hero . moveRight …" at bounding box center [1053, 241] width 229 height 433
paste textarea "hero.moveRight"
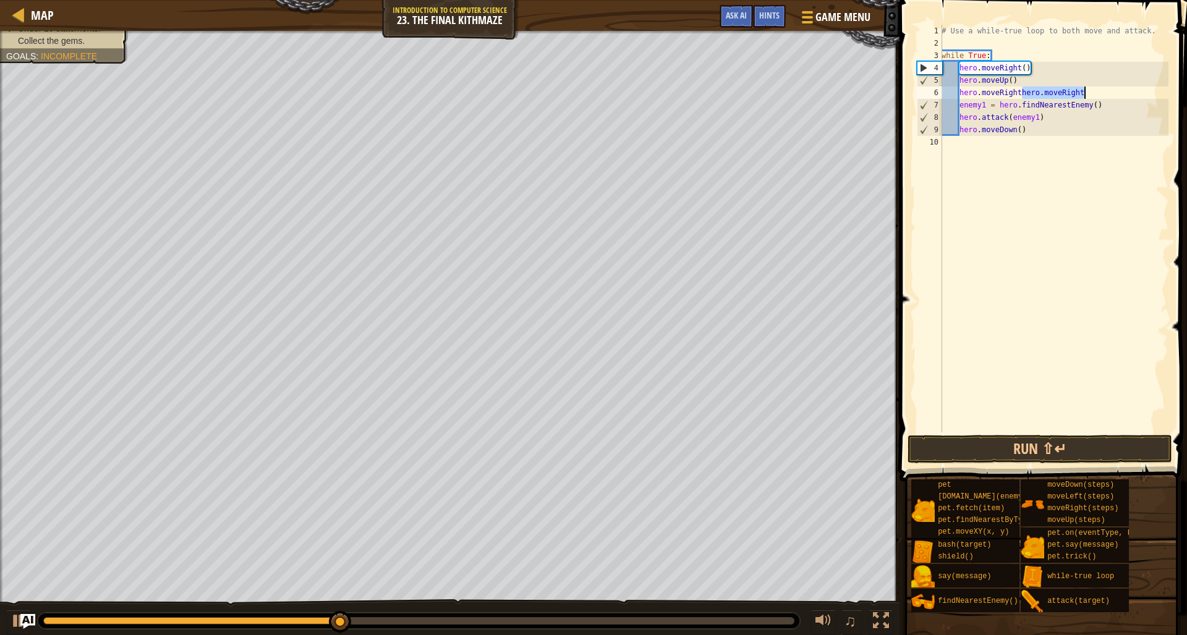
drag, startPoint x: 1022, startPoint y: 89, endPoint x: 1095, endPoint y: 94, distance: 73.1
click at [1095, 94] on div "# Use a while-true loop to both move and attack. while True : hero . moveRight …" at bounding box center [1053, 241] width 229 height 433
type textarea "hero.moveRight"
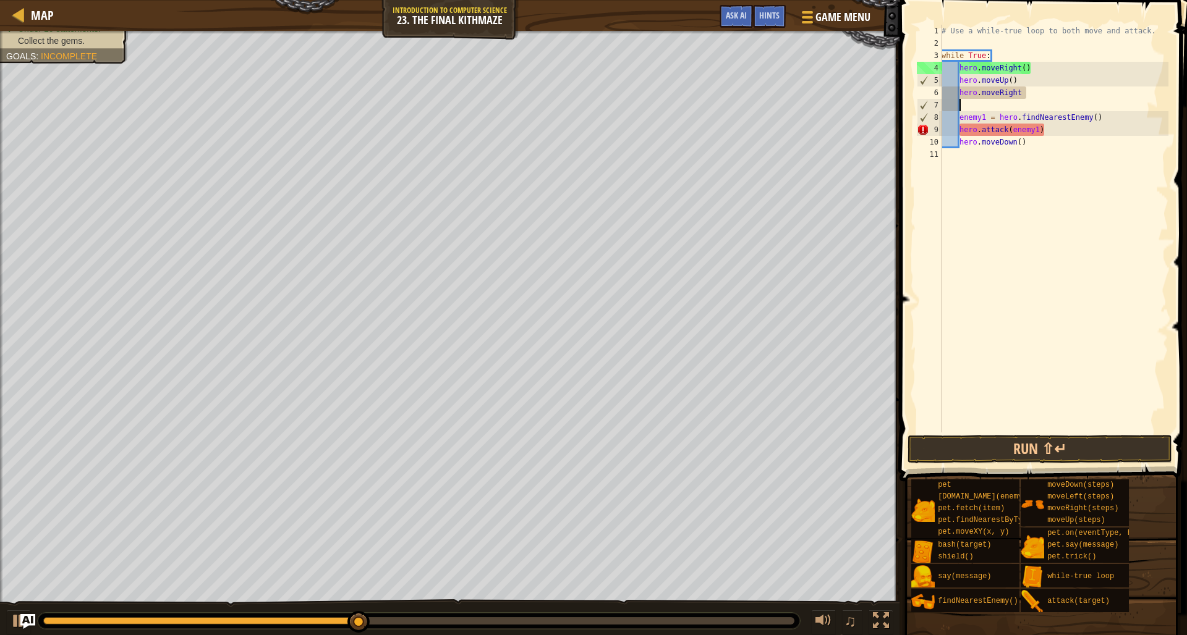
scroll to position [6, 1]
paste textarea "hero.moveRight"
type textarea "hero.moveRight enemy1 = hero.findNearestEnemy()"
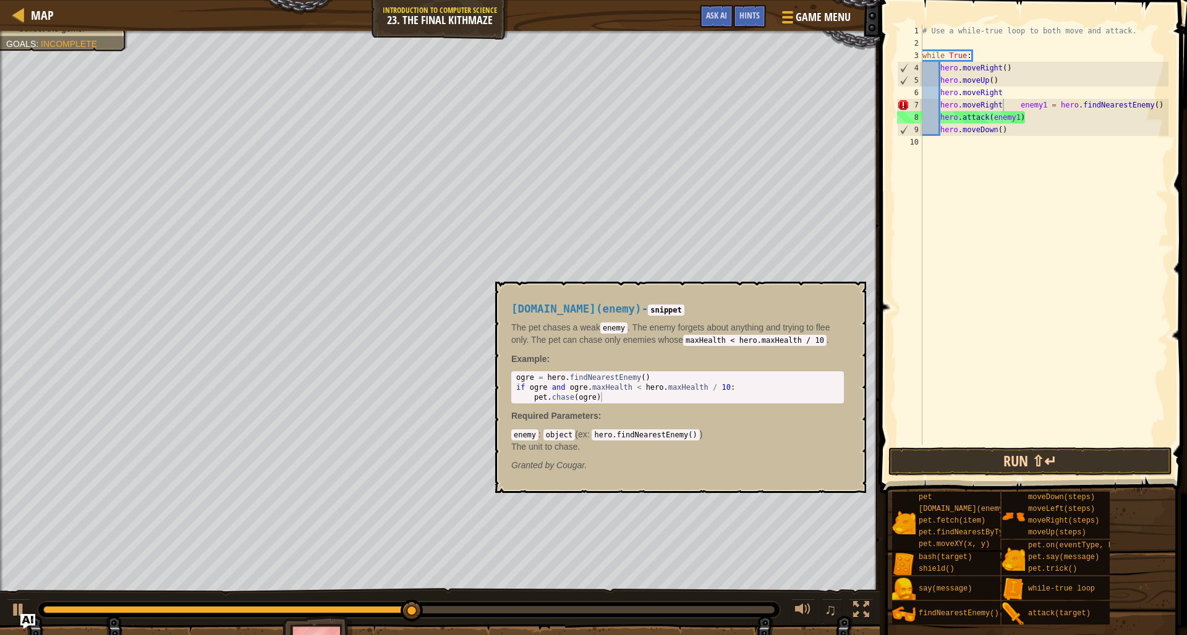
click at [1039, 454] on button "Run ⇧↵" at bounding box center [1030, 462] width 284 height 28
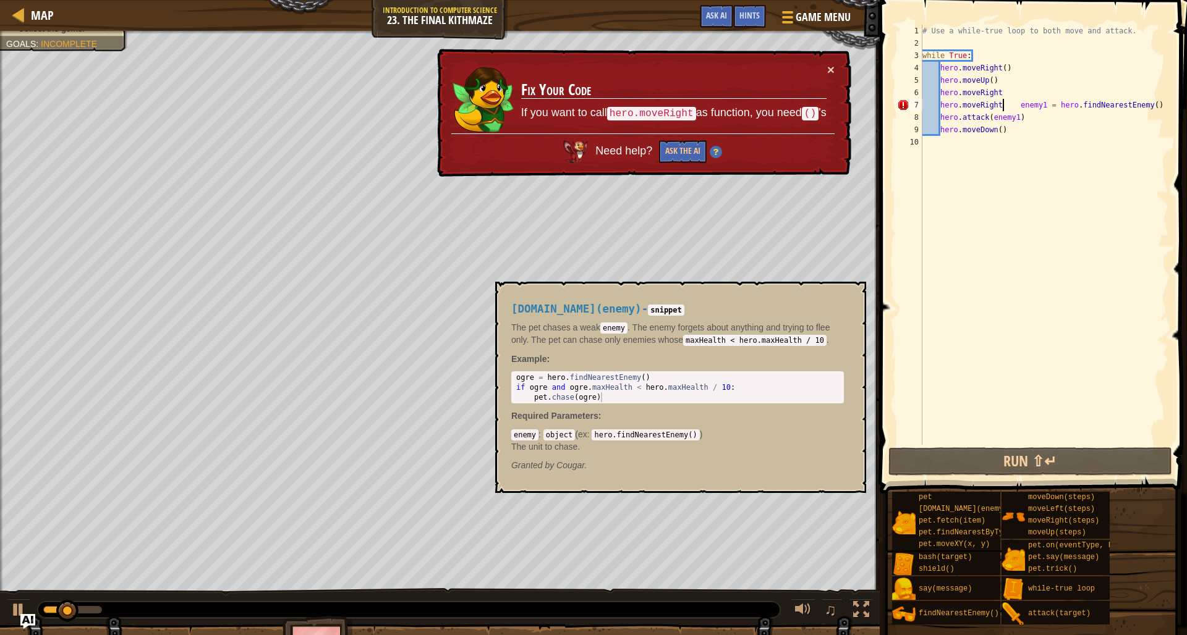
click at [1043, 333] on div "# Use a while-true loop to both move and attack. while True : hero . moveRight …" at bounding box center [1044, 247] width 248 height 445
click at [828, 17] on span "Game Menu" at bounding box center [822, 17] width 57 height 17
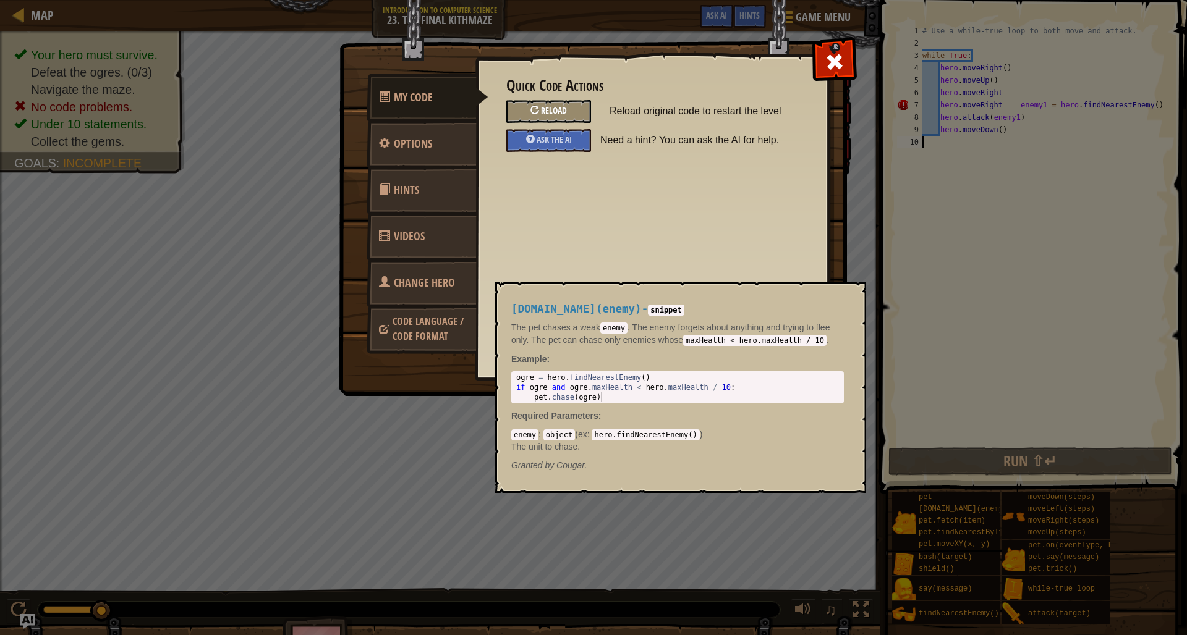
click at [546, 111] on span "Reload" at bounding box center [554, 110] width 26 height 12
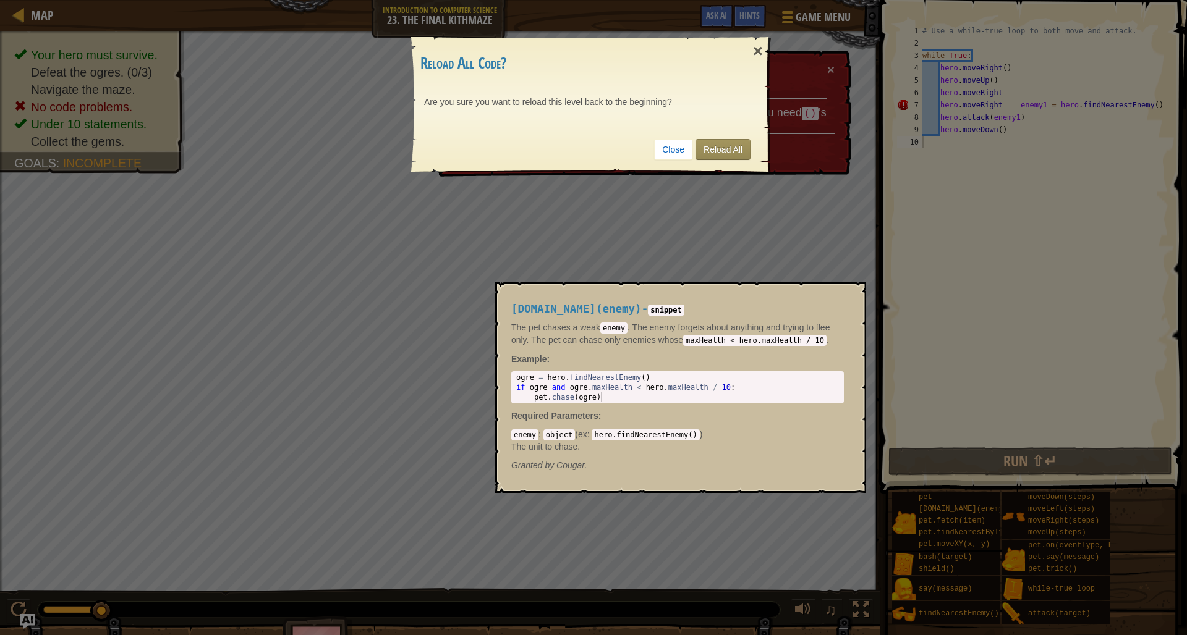
click at [694, 145] on div "Close Reload All" at bounding box center [591, 150] width 342 height 46
click at [726, 146] on link "Reload All" at bounding box center [722, 149] width 55 height 21
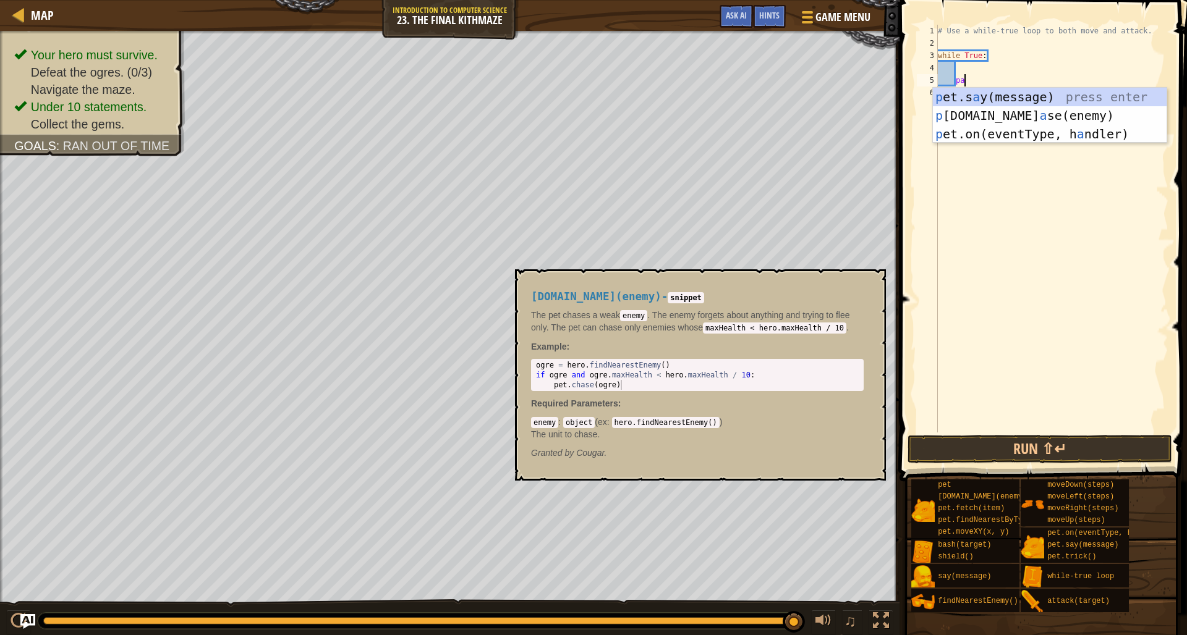
type textarea "p"
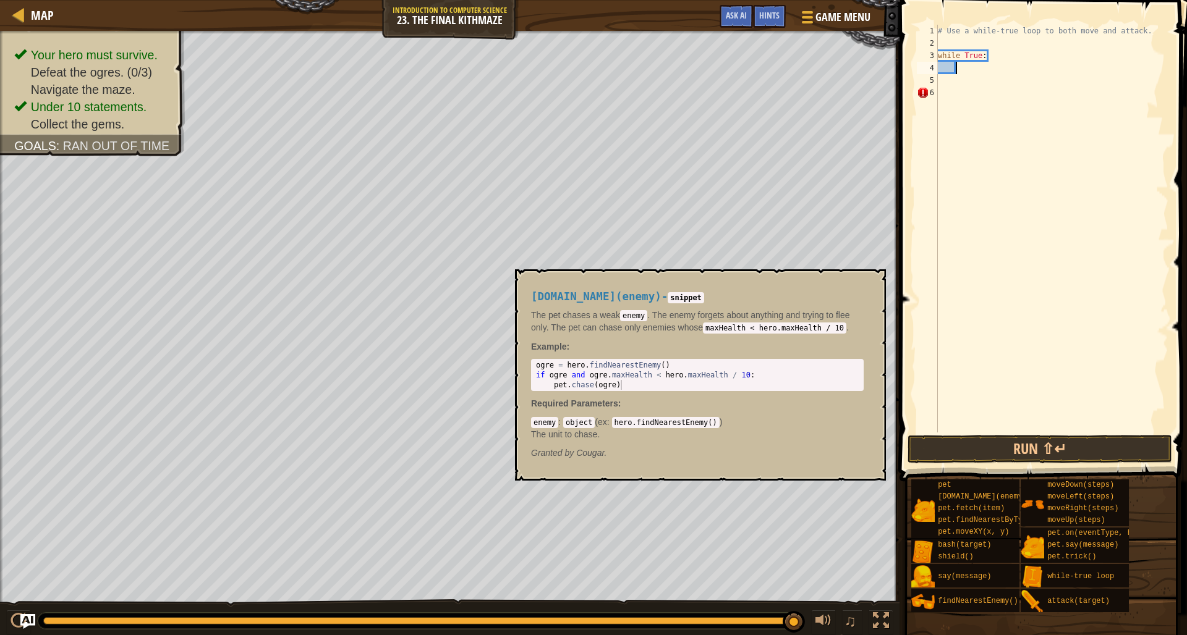
click at [958, 69] on div "# Use a while-true loop to both move and attack. while True :" at bounding box center [1051, 241] width 233 height 433
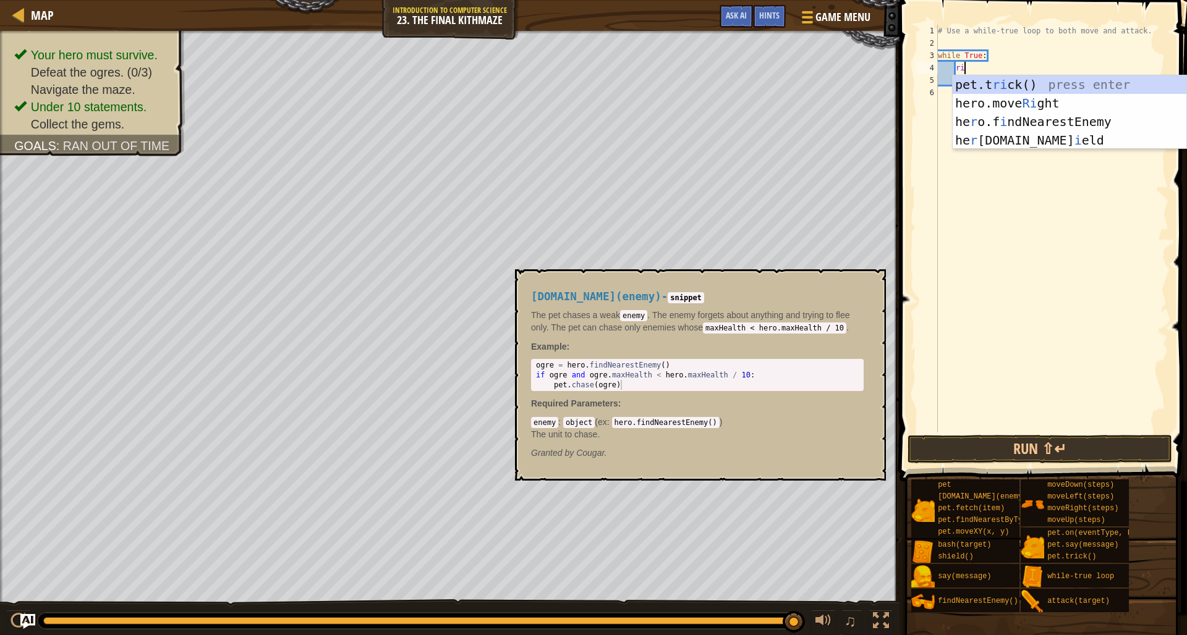
scroll to position [6, 2]
type textarea "right"
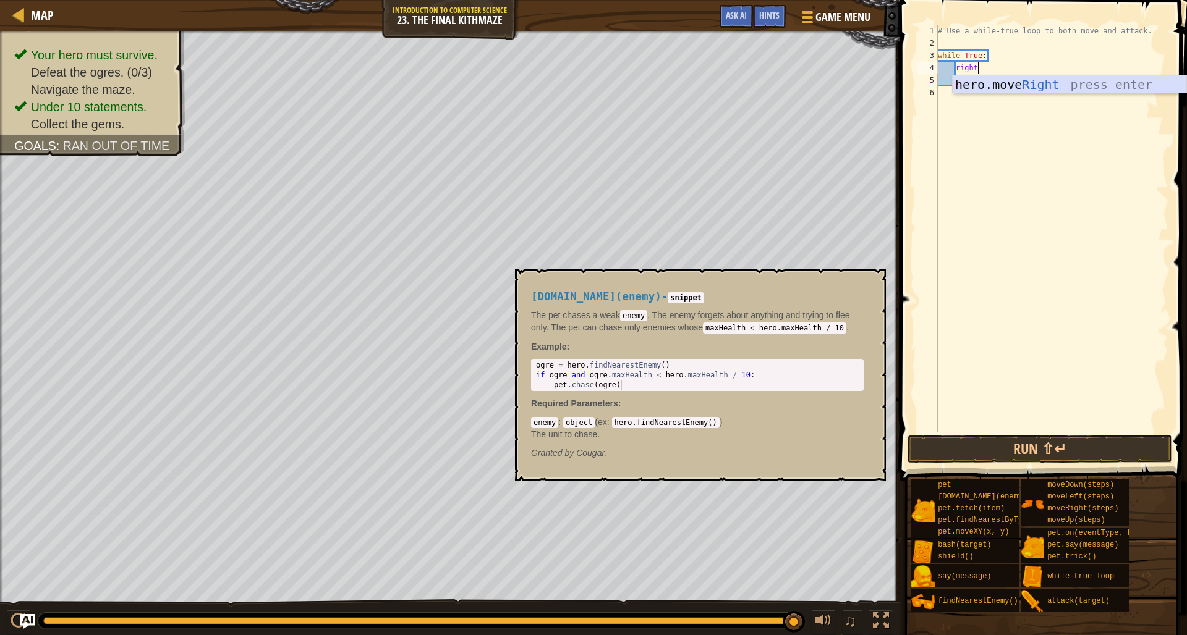
click at [1035, 85] on div "hero.move Right press enter" at bounding box center [1070, 103] width 234 height 56
type textarea "up"
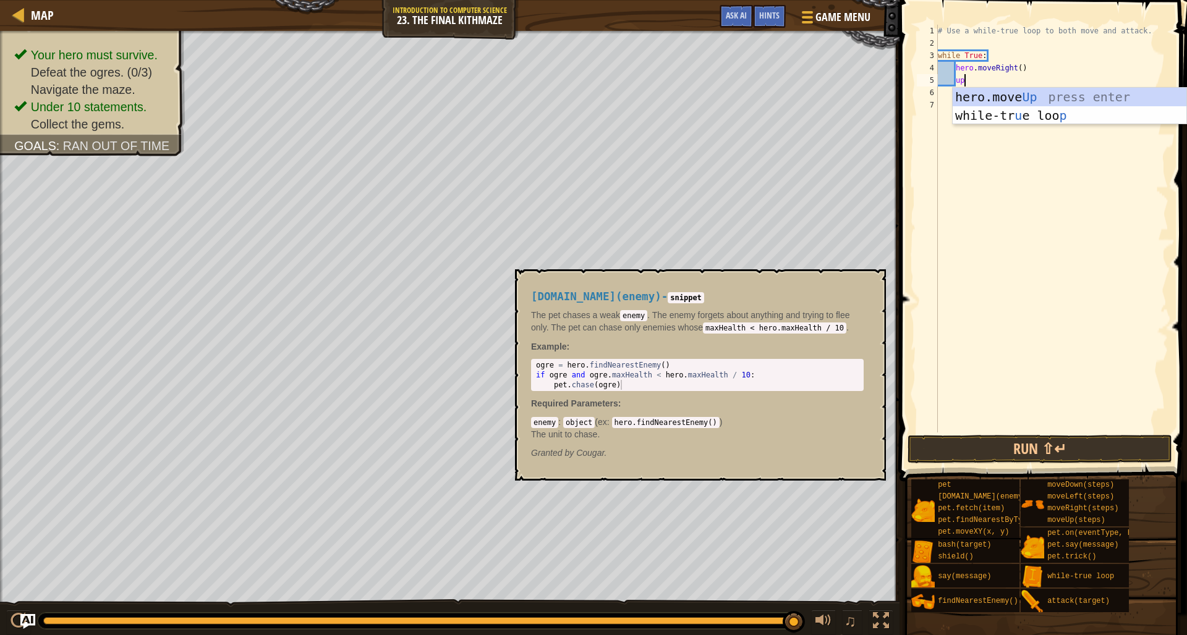
scroll to position [6, 2]
click at [1061, 94] on div "hero.move Up press enter while-tr u e loo p press enter" at bounding box center [1070, 125] width 234 height 74
click at [1009, 79] on div "# Use a while-true loop to both move and attack. while True : hero . moveRight …" at bounding box center [1051, 241] width 233 height 433
type textarea "hero.moveUp()"
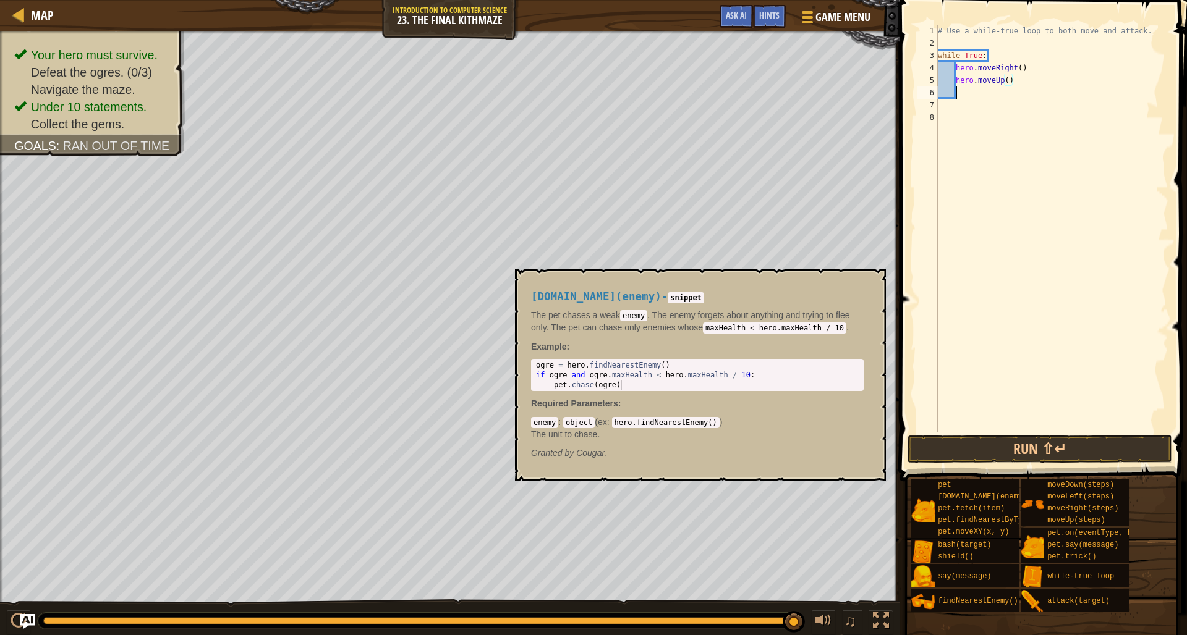
click at [967, 94] on div "# Use a while-true loop to both move and attack. while True : hero . moveRight …" at bounding box center [1051, 241] width 233 height 433
